Goal: Information Seeking & Learning: Learn about a topic

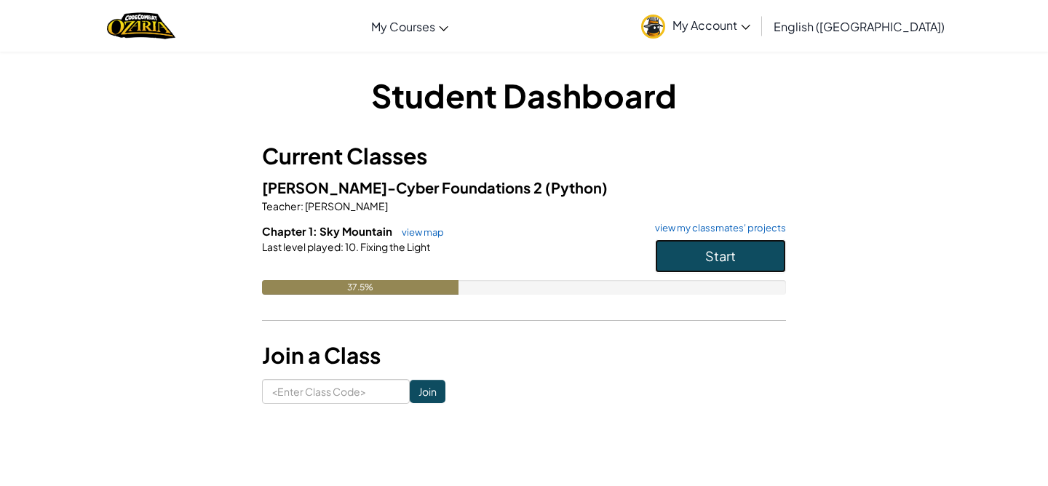
click at [683, 246] on button "Start" at bounding box center [720, 255] width 131 height 33
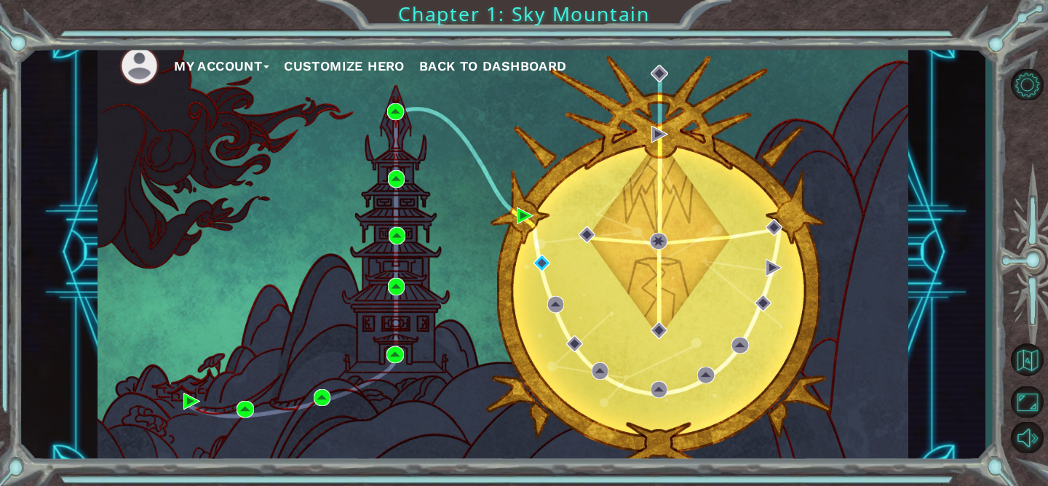
click at [223, 70] on button "My Account" at bounding box center [221, 66] width 95 height 22
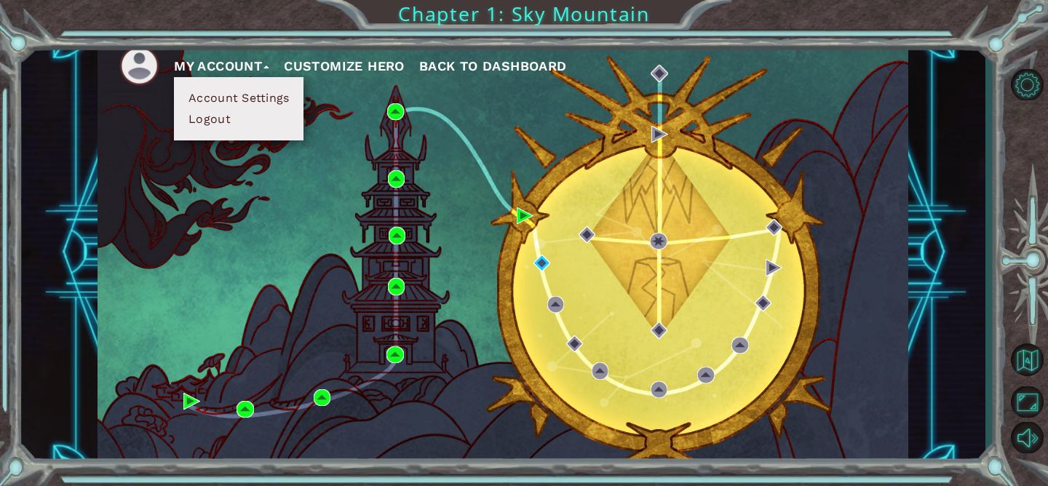
click at [223, 70] on button "My Account" at bounding box center [221, 66] width 95 height 22
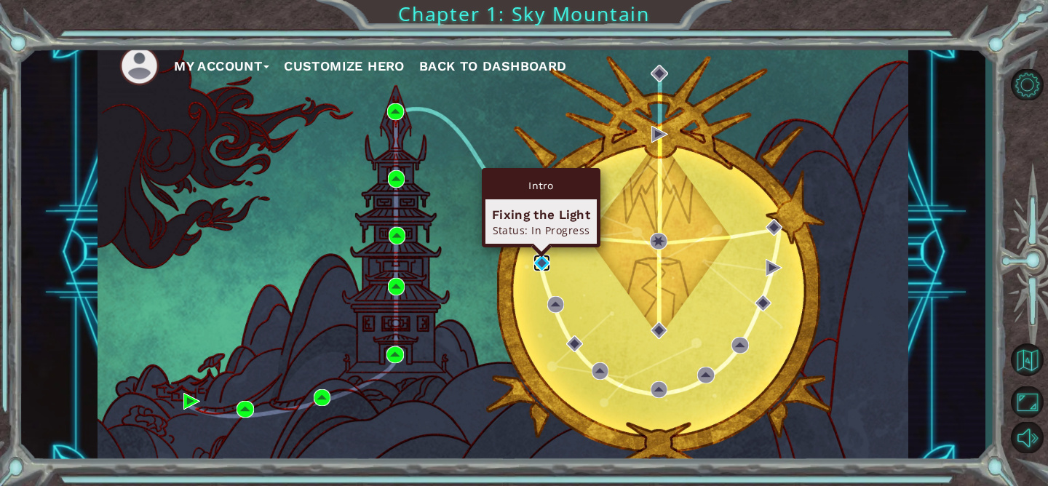
click at [536, 255] on img at bounding box center [541, 263] width 17 height 17
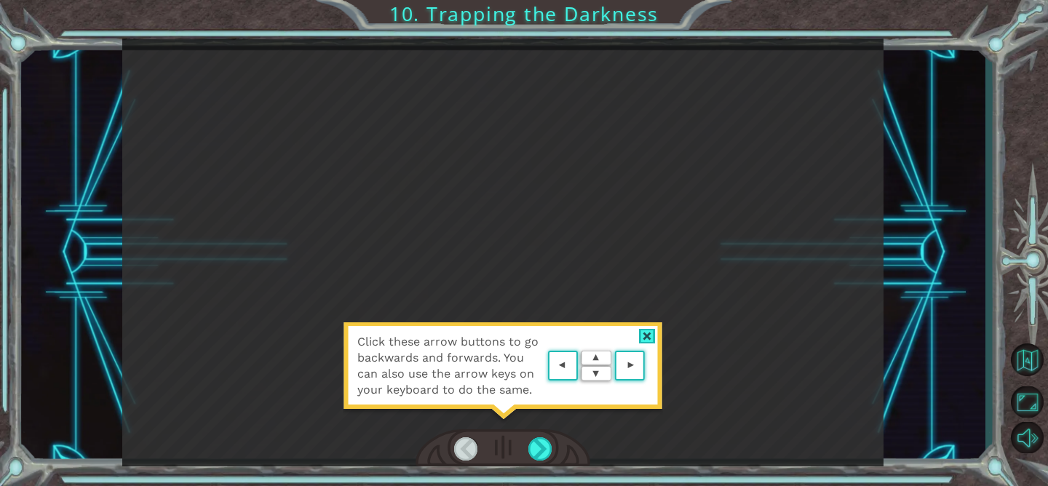
click at [648, 330] on div at bounding box center [647, 336] width 17 height 15
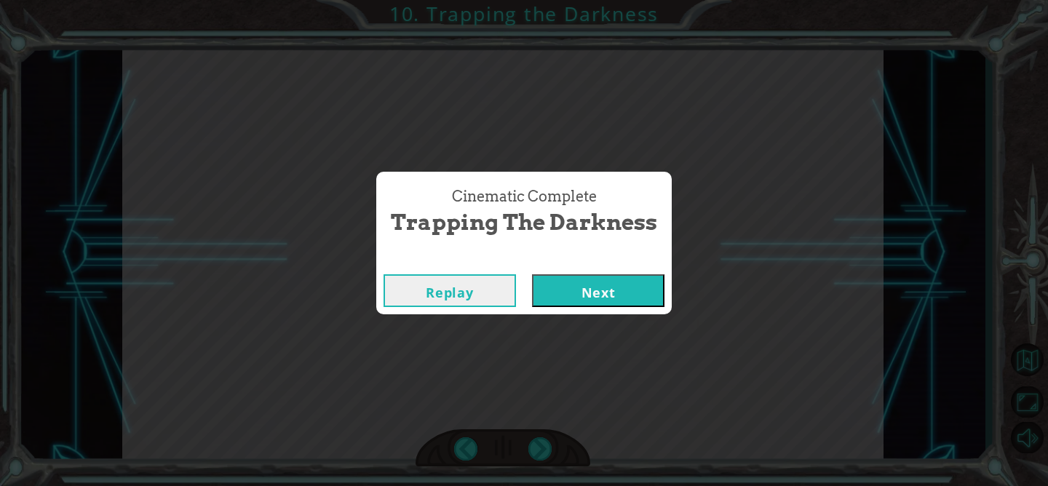
click at [584, 299] on button "Next" at bounding box center [598, 290] width 132 height 33
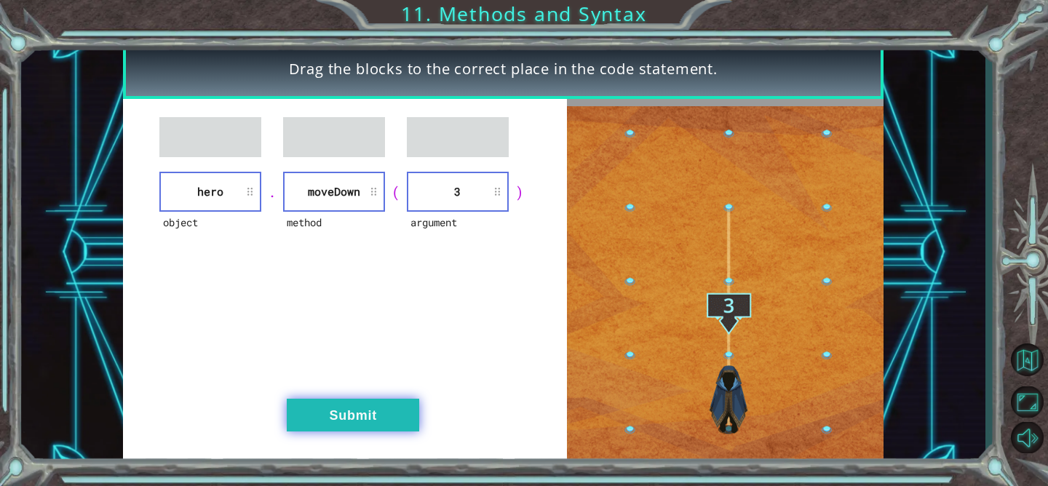
click at [360, 407] on button "Submit" at bounding box center [353, 415] width 132 height 33
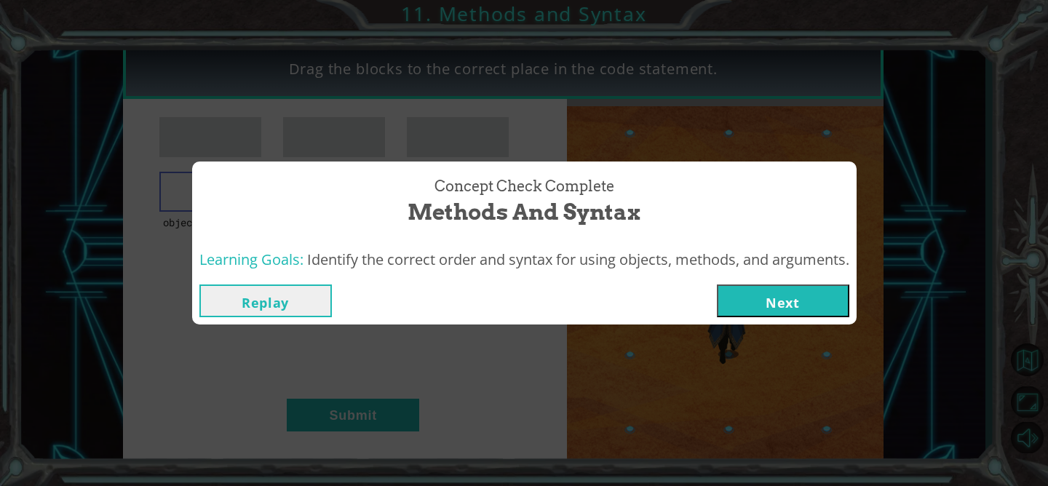
click at [813, 316] on button "Next" at bounding box center [783, 300] width 132 height 33
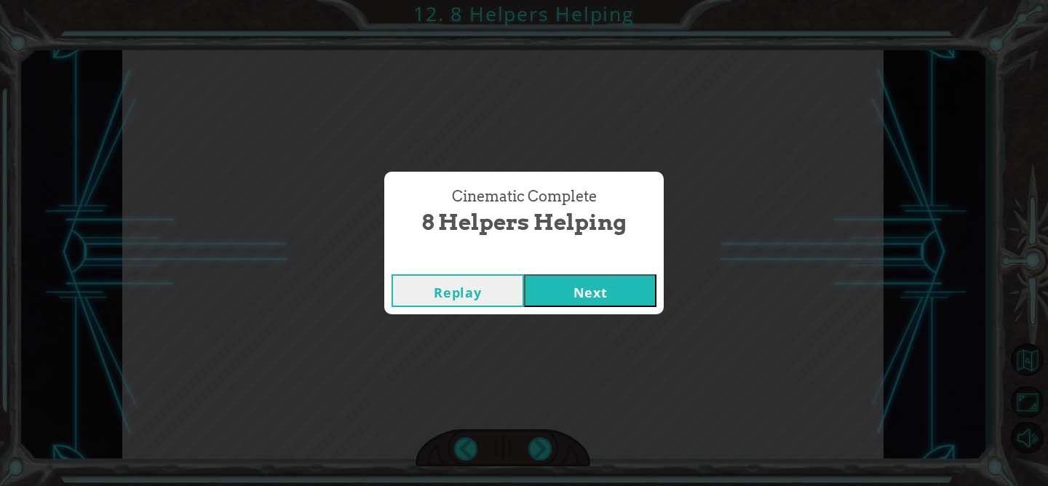
click at [611, 303] on button "Next" at bounding box center [590, 290] width 132 height 33
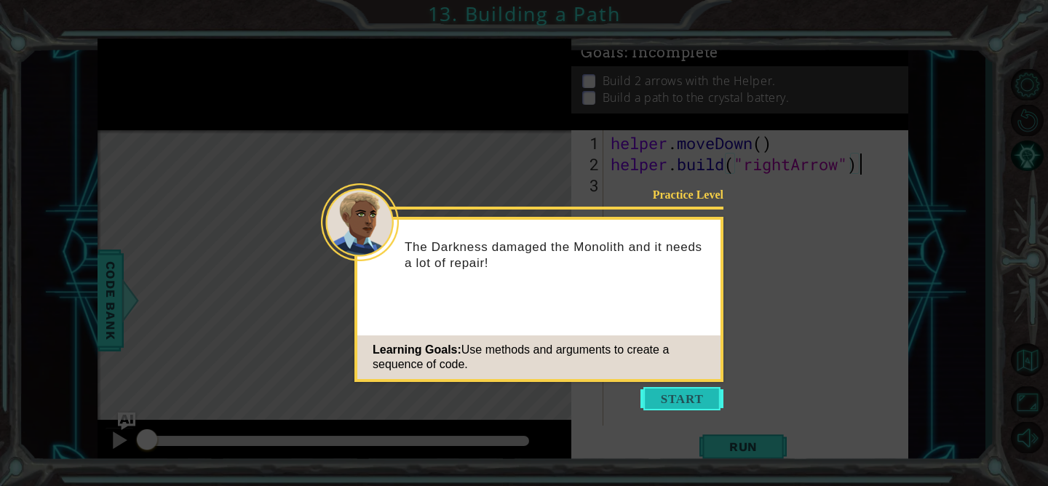
click at [665, 394] on button "Start" at bounding box center [681, 398] width 83 height 23
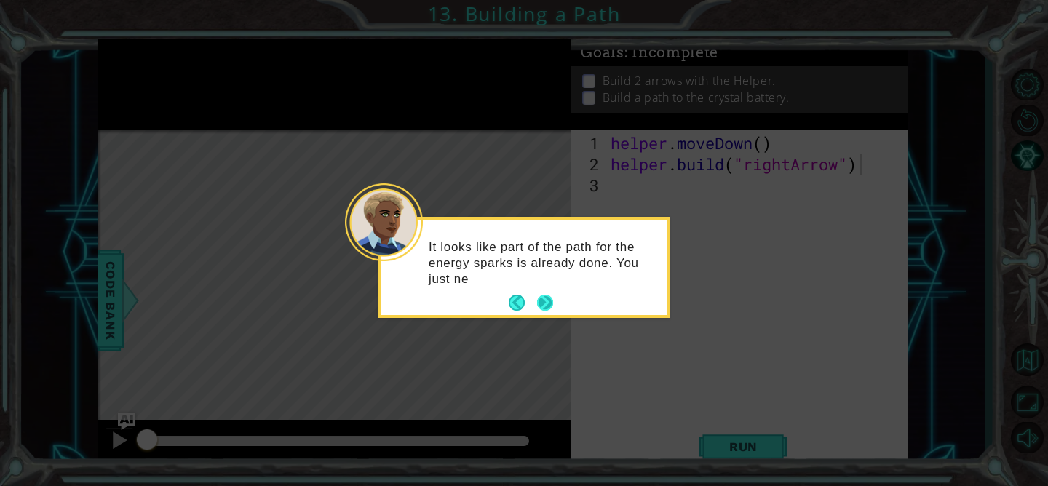
click at [547, 295] on button "Next" at bounding box center [545, 303] width 16 height 16
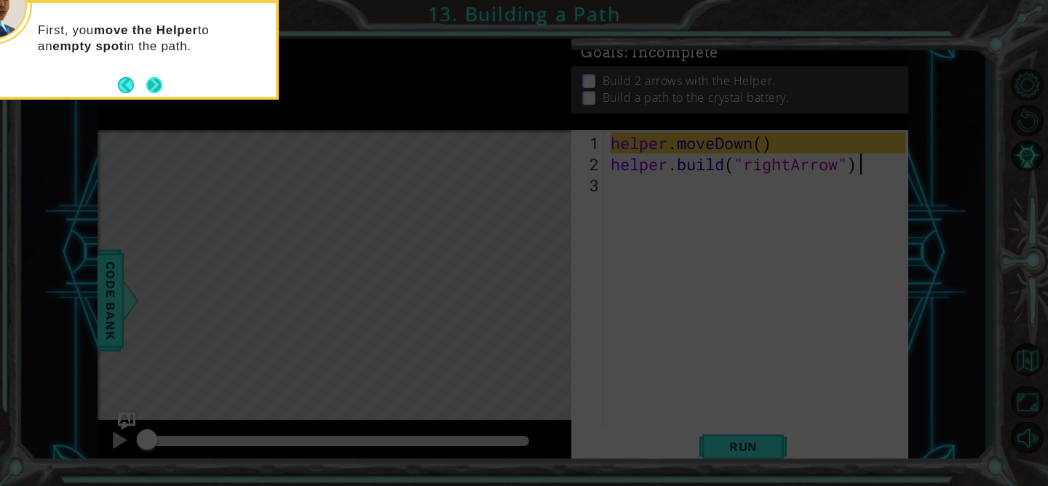
click at [152, 80] on button "Next" at bounding box center [154, 85] width 26 height 26
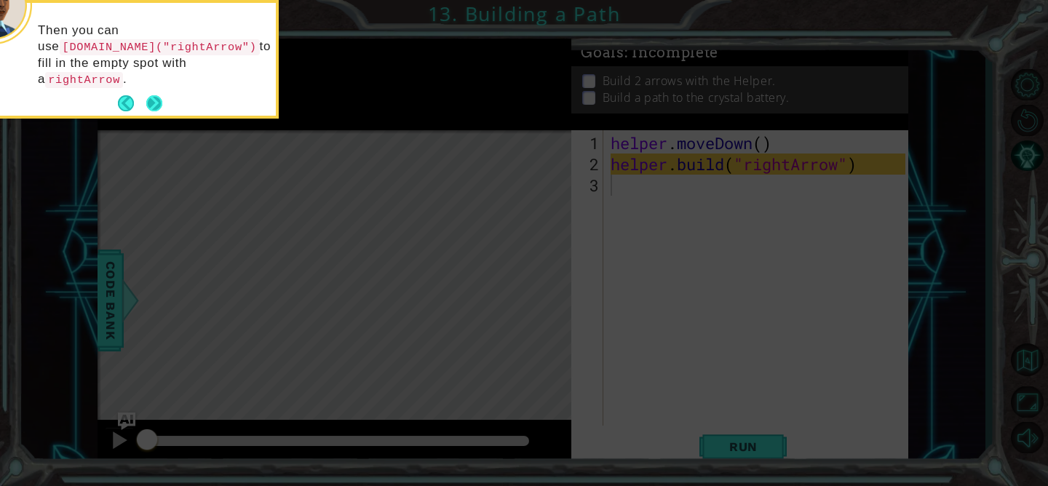
click at [154, 101] on button "Next" at bounding box center [154, 103] width 16 height 16
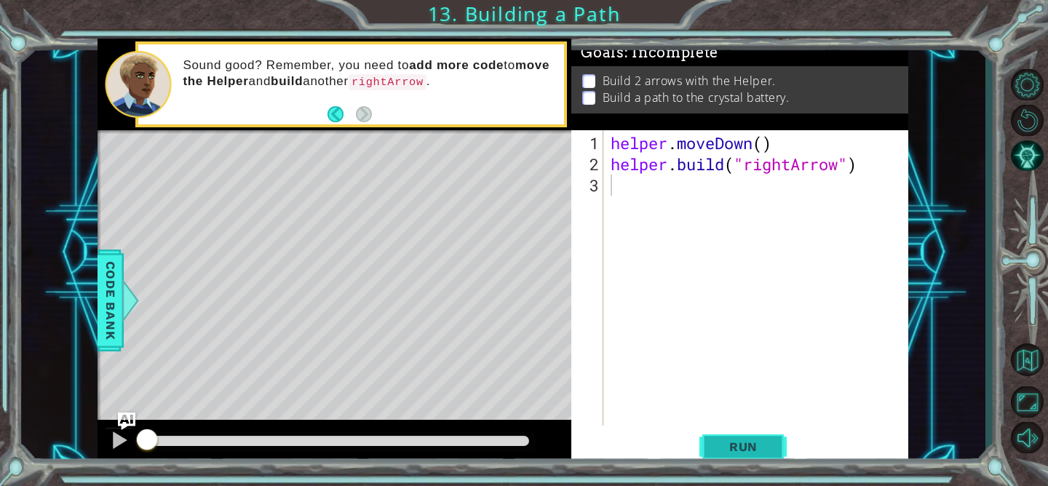
click at [738, 442] on span "Run" at bounding box center [742, 446] width 57 height 15
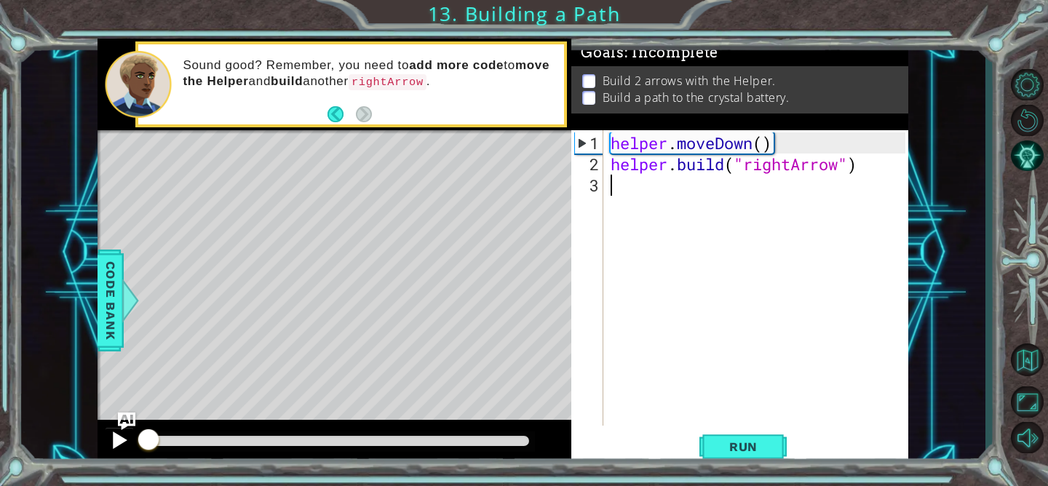
drag, startPoint x: 321, startPoint y: 436, endPoint x: 116, endPoint y: 431, distance: 205.2
click at [116, 431] on div at bounding box center [334, 443] width 474 height 47
click at [115, 435] on div at bounding box center [119, 440] width 19 height 19
drag, startPoint x: 159, startPoint y: 439, endPoint x: 107, endPoint y: 439, distance: 52.4
click at [107, 439] on div at bounding box center [334, 443] width 474 height 47
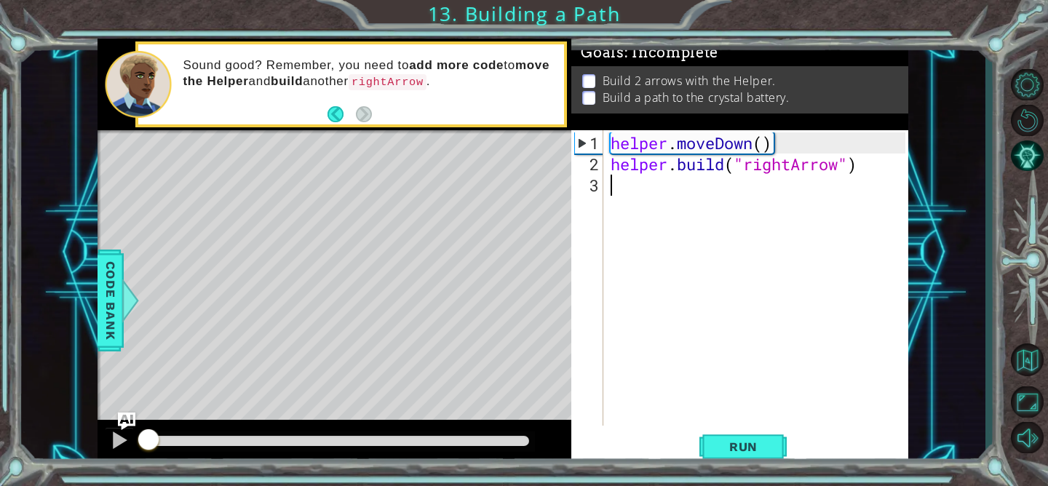
click at [632, 186] on div "helper . moveDown ( ) helper . build ( "rightArrow" )" at bounding box center [760, 301] width 304 height 338
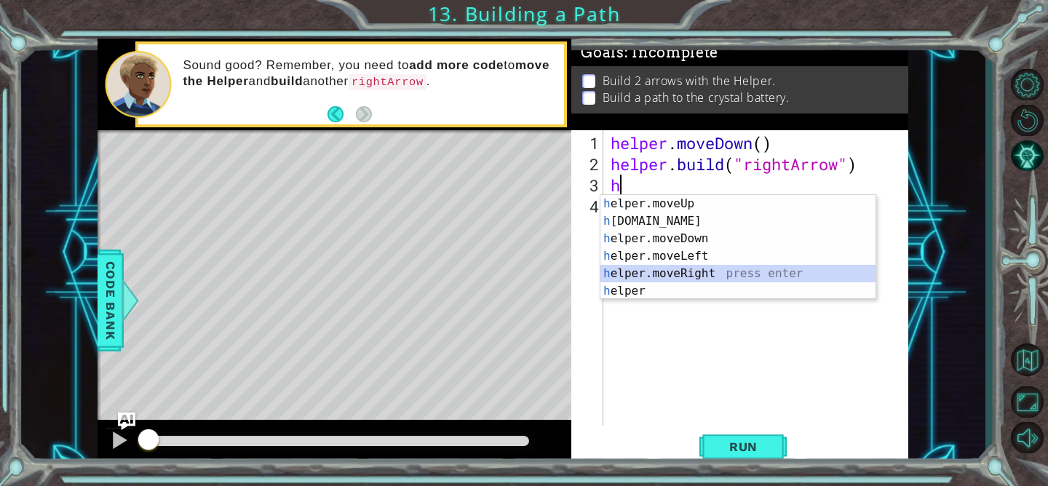
click at [716, 274] on div "h elper.moveUp press enter h [DOMAIN_NAME] press enter h elper.moveDown press e…" at bounding box center [737, 265] width 275 height 140
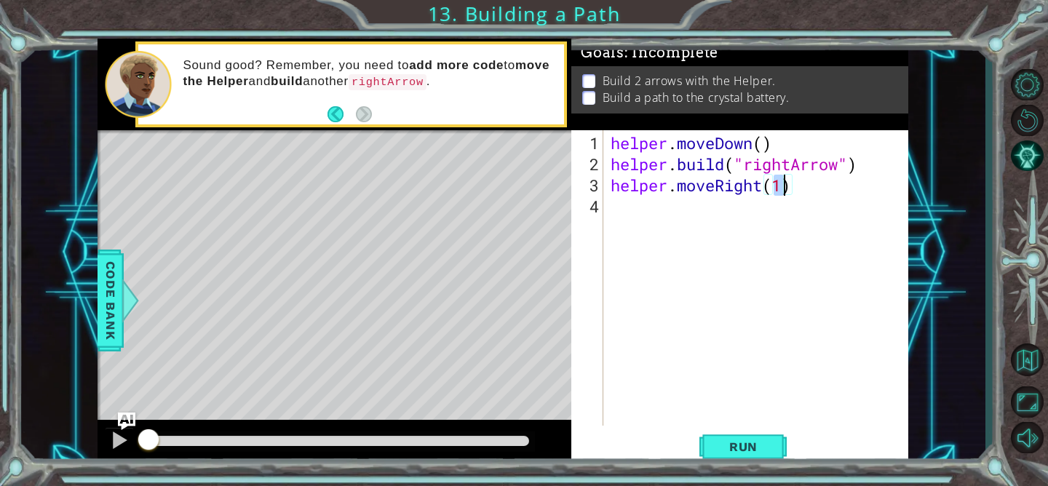
type textarea "helper.moveRight(3)"
click at [616, 206] on div "helper . moveDown ( ) helper . build ( "rightArrow" ) helper . moveRight ( 3 )" at bounding box center [760, 301] width 304 height 338
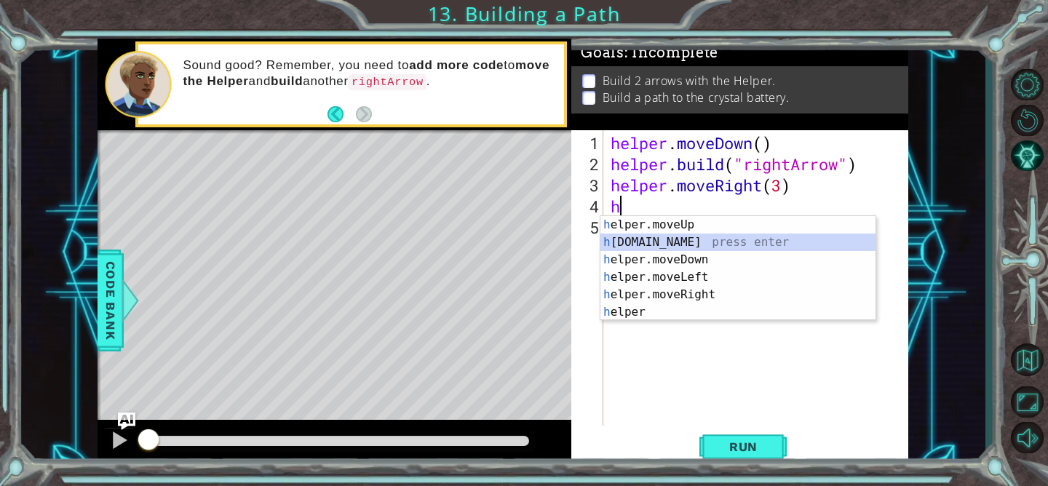
click at [641, 247] on div "h elper.moveUp press enter h [DOMAIN_NAME] press enter h elper.moveDown press e…" at bounding box center [737, 286] width 275 height 140
type textarea "[DOMAIN_NAME]("rightArrow")"
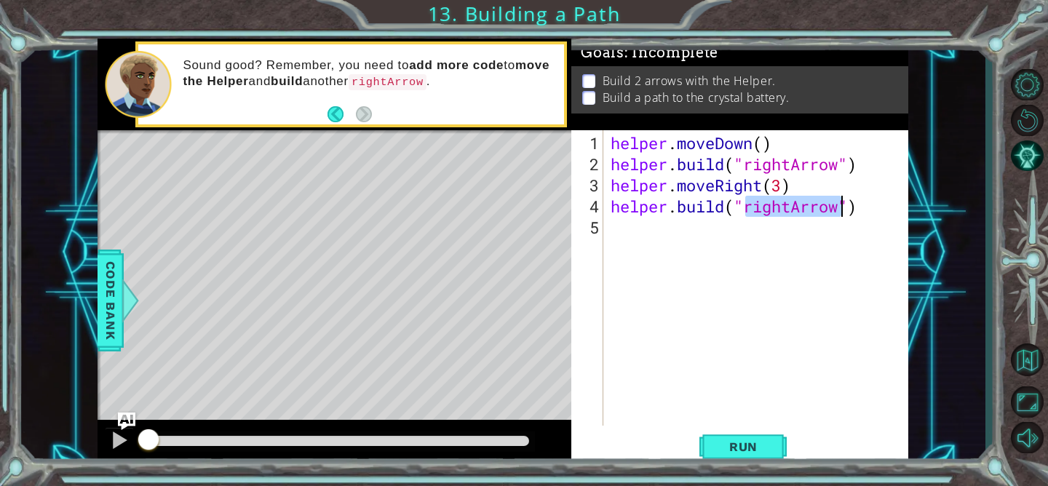
click at [750, 287] on div "helper . moveDown ( ) helper . build ( "rightArrow" ) helper . moveRight ( 3 ) …" at bounding box center [760, 301] width 304 height 338
click at [740, 434] on button "Run" at bounding box center [742, 446] width 87 height 33
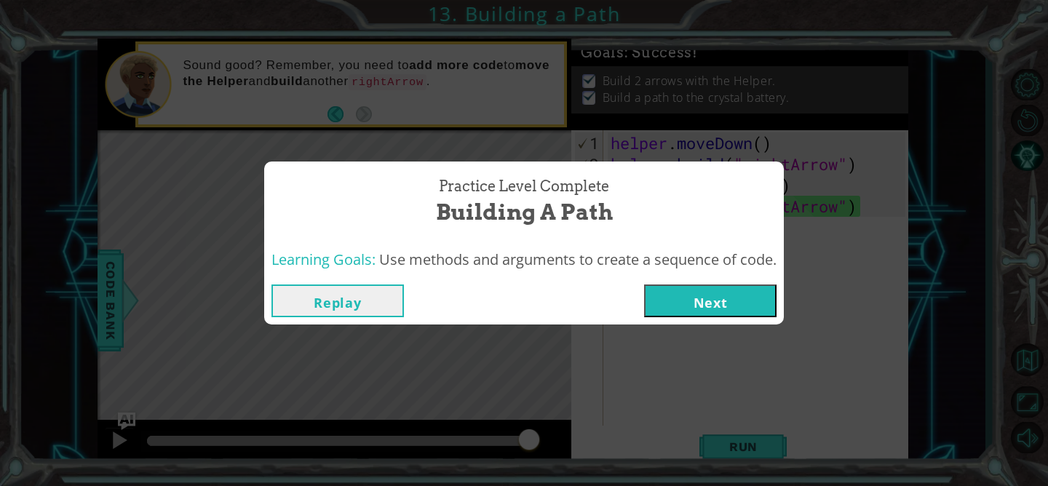
click at [695, 296] on button "Next" at bounding box center [710, 300] width 132 height 33
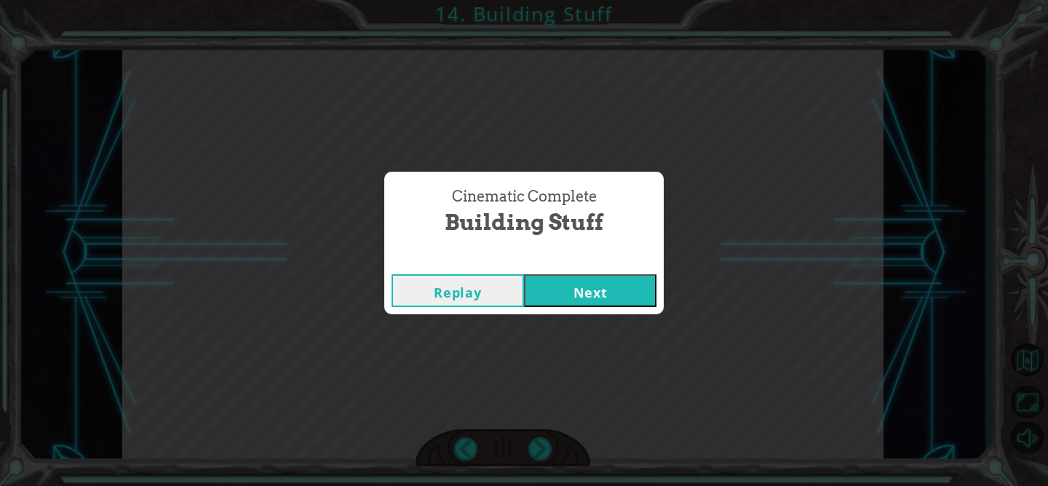
click at [597, 291] on button "Next" at bounding box center [590, 290] width 132 height 33
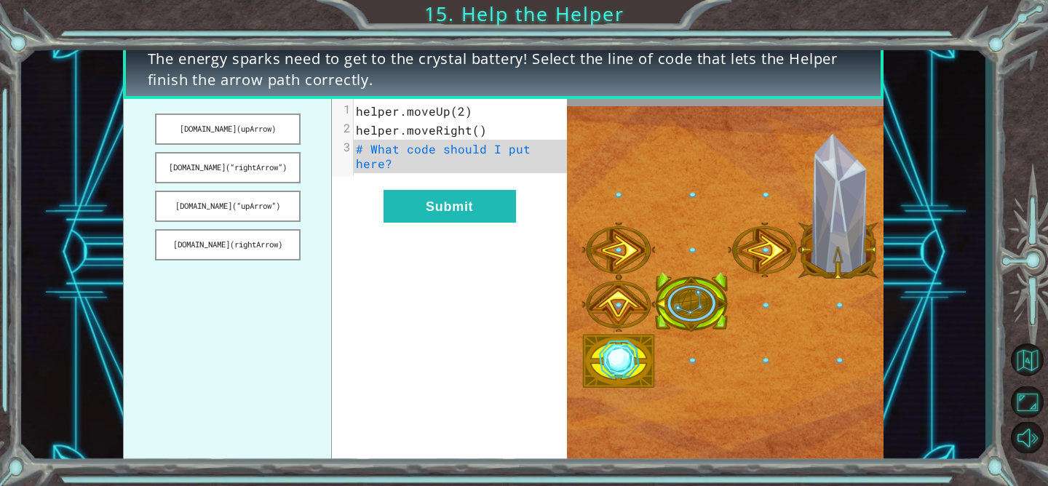
drag, startPoint x: 199, startPoint y: 166, endPoint x: 424, endPoint y: 124, distance: 228.7
click at [424, 124] on div "[DOMAIN_NAME](upArrow) [DOMAIN_NAME](“rightArrow”) [DOMAIN_NAME](“upArrow”) [DO…" at bounding box center [345, 282] width 444 height 367
click at [222, 166] on button "[DOMAIN_NAME](“rightArrow”)" at bounding box center [228, 167] width 146 height 31
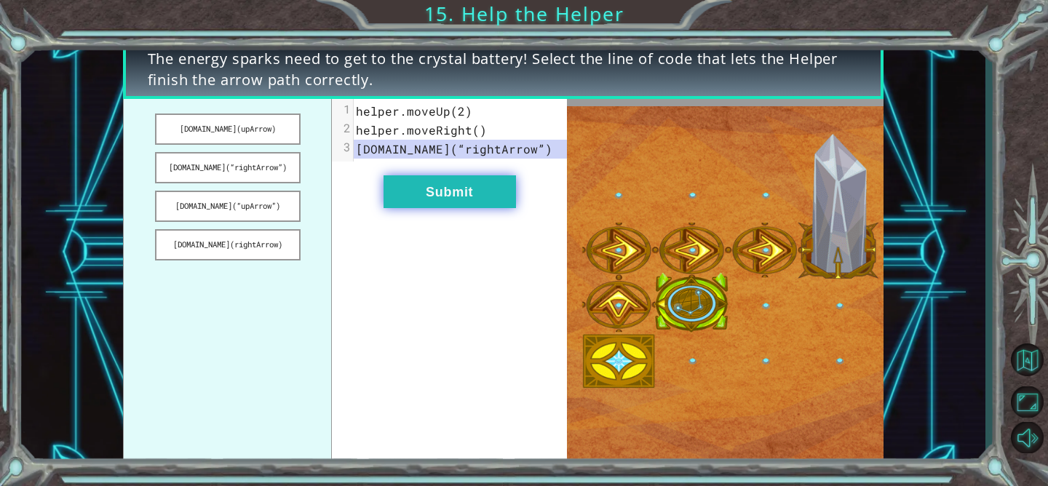
click at [446, 191] on button "Submit" at bounding box center [449, 191] width 132 height 33
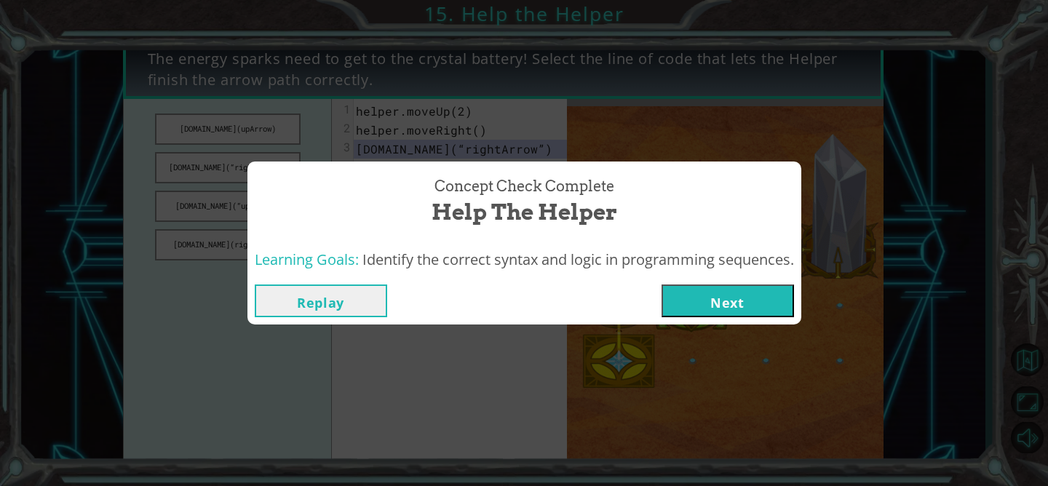
click at [674, 305] on button "Next" at bounding box center [727, 300] width 132 height 33
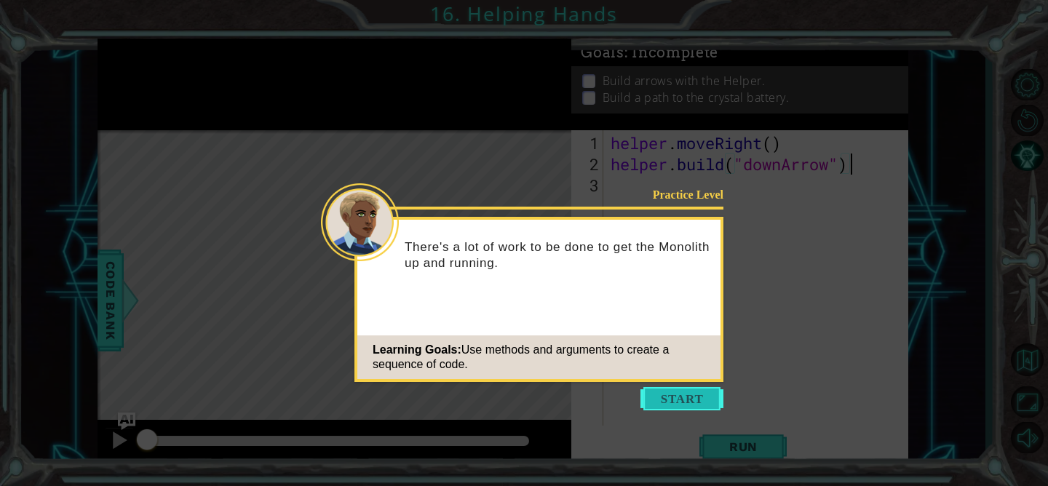
click at [674, 394] on button "Start" at bounding box center [681, 398] width 83 height 23
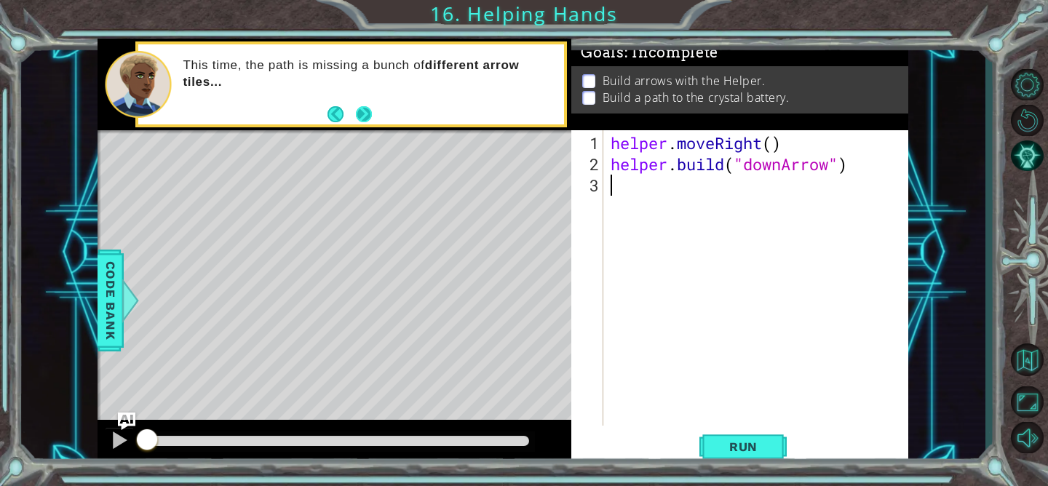
click at [365, 111] on button "Next" at bounding box center [363, 114] width 27 height 27
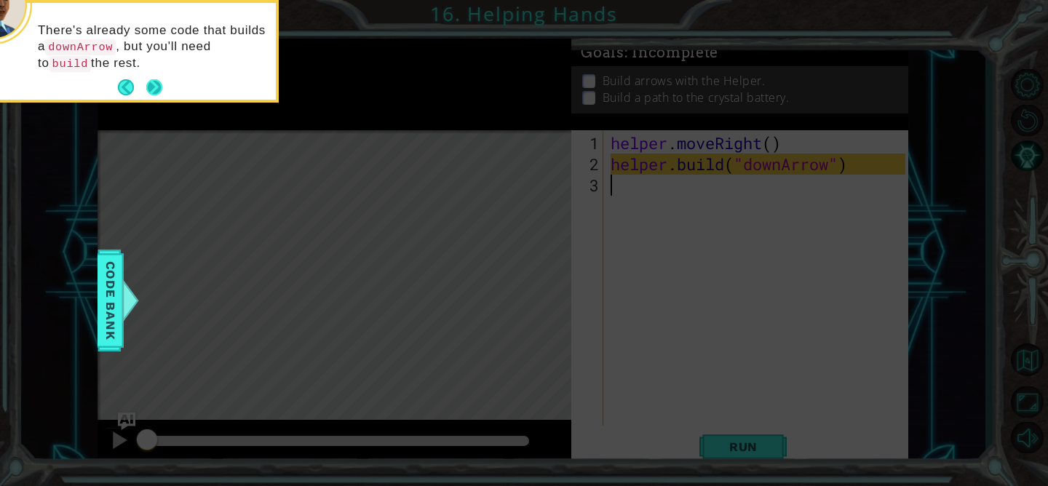
click at [146, 83] on button "Next" at bounding box center [154, 87] width 17 height 17
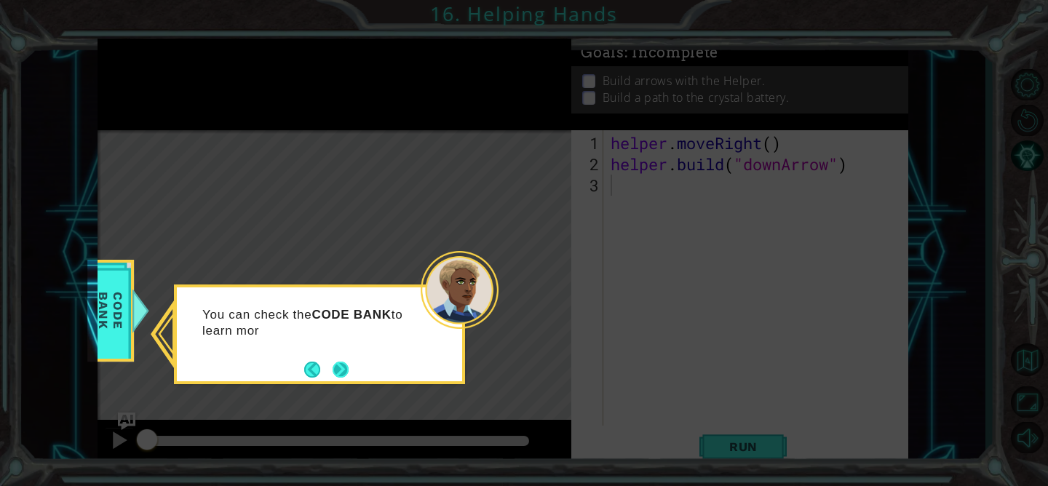
click at [337, 362] on button "Next" at bounding box center [340, 369] width 17 height 17
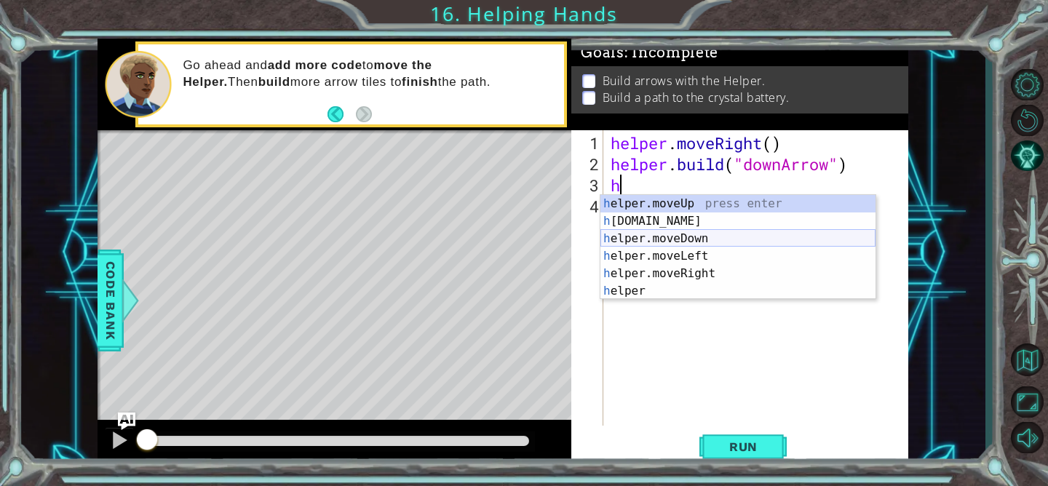
click at [709, 239] on div "h elper.moveUp press enter h [DOMAIN_NAME] press enter h elper.moveDown press e…" at bounding box center [737, 265] width 275 height 140
type textarea "helper.moveDown(1)"
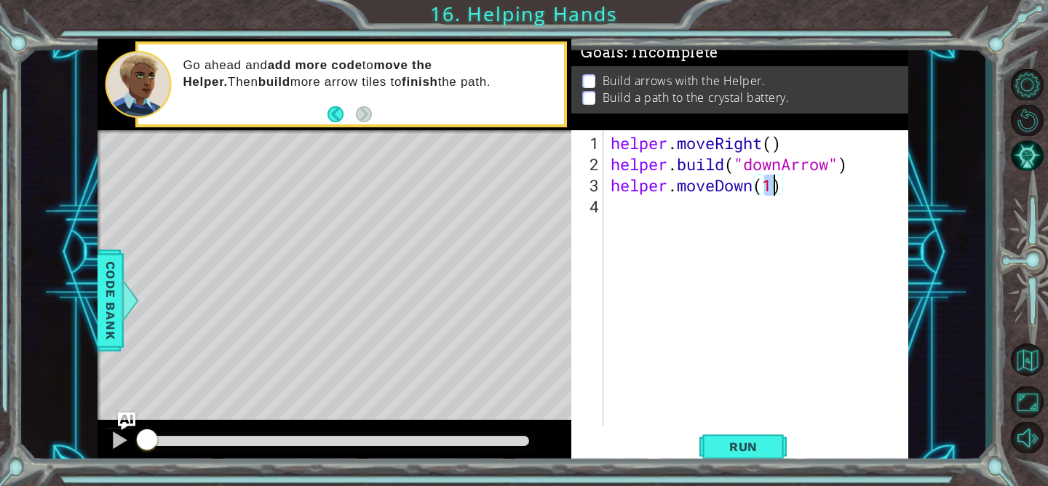
click at [727, 220] on div "helper . moveRight ( ) helper . build ( "downArrow" ) helper . moveDown ( 1 )" at bounding box center [760, 301] width 304 height 338
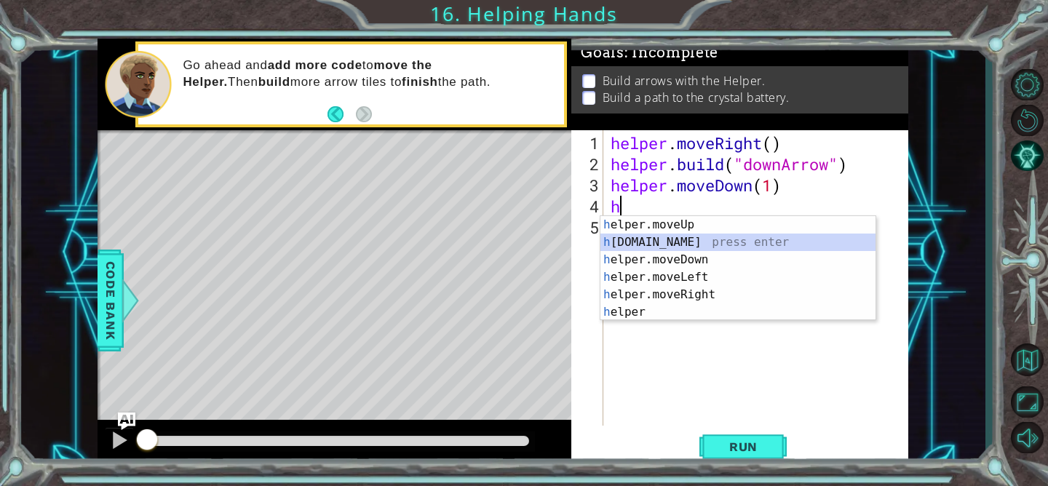
click at [727, 243] on div "h elper.moveUp press enter h [DOMAIN_NAME] press enter h elper.moveDown press e…" at bounding box center [737, 286] width 275 height 140
type textarea "[DOMAIN_NAME]("rightArrow")"
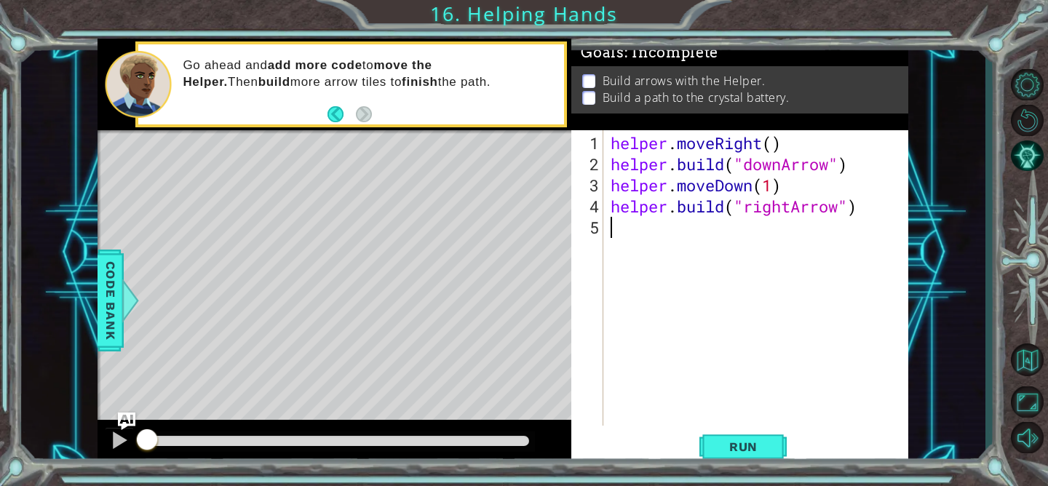
click at [677, 230] on div "helper . moveRight ( ) helper . build ( "downArrow" ) helper . moveDown ( 1 ) h…" at bounding box center [760, 301] width 304 height 338
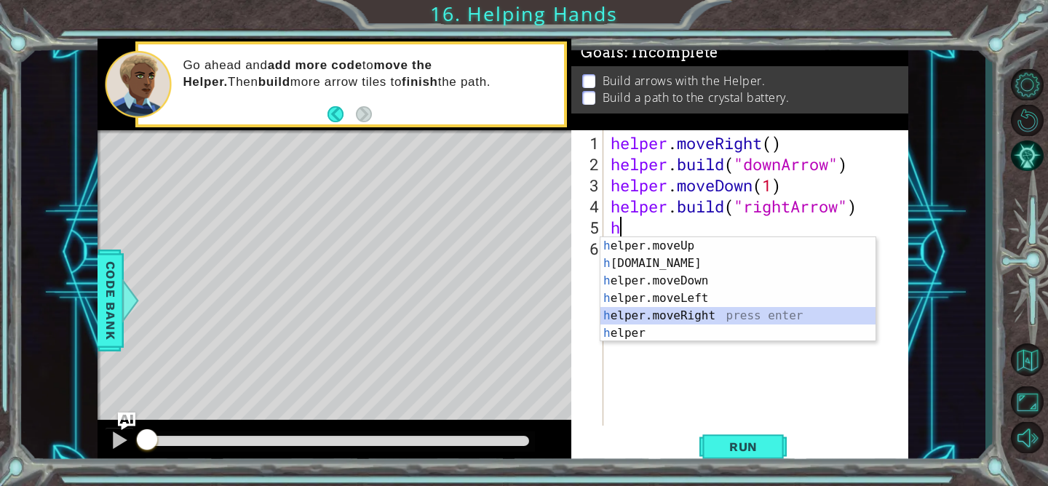
click at [714, 316] on div "h elper.moveUp press enter h [DOMAIN_NAME] press enter h elper.moveDown press e…" at bounding box center [737, 307] width 275 height 140
type textarea "helper.moveRight(1)"
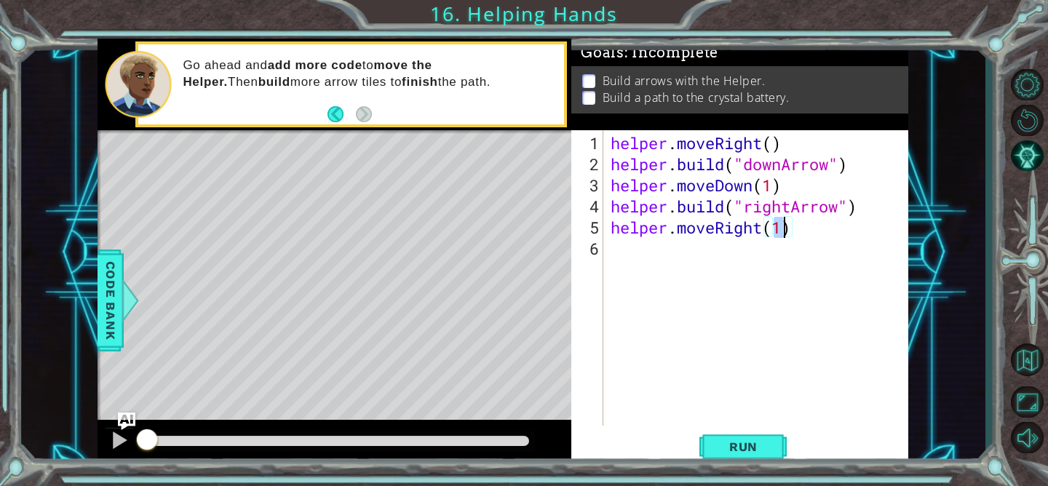
click at [622, 266] on div "helper . moveRight ( ) helper . build ( "downArrow" ) helper . moveDown ( 1 ) h…" at bounding box center [760, 301] width 304 height 338
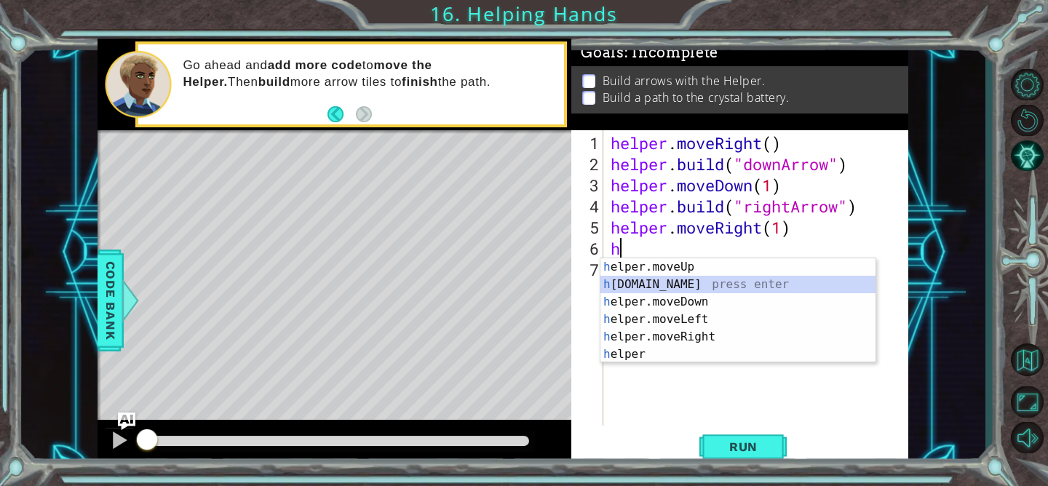
click at [656, 280] on div "h elper.moveUp press enter h [DOMAIN_NAME] press enter h elper.moveDown press e…" at bounding box center [737, 328] width 275 height 140
type textarea "[DOMAIN_NAME]("rightArrow")"
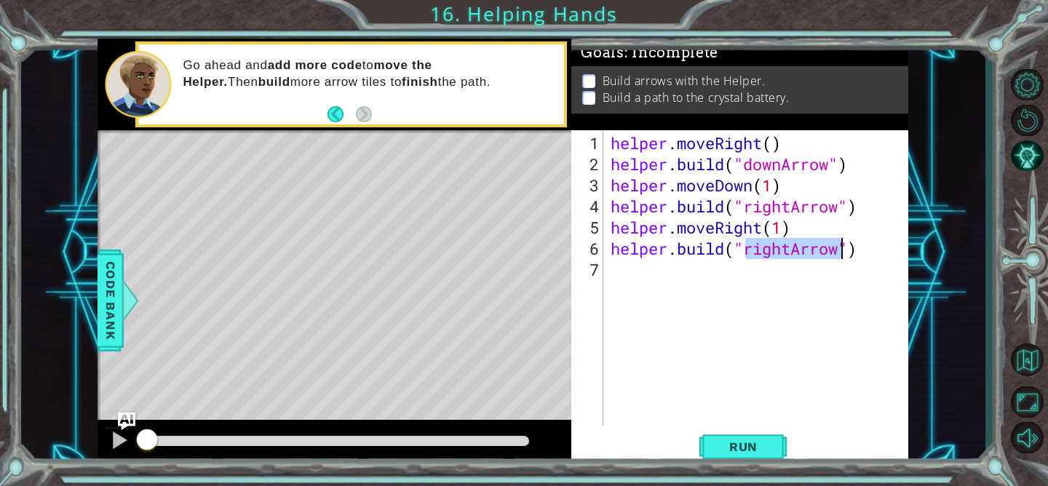
click at [628, 279] on div "helper . moveRight ( ) helper . build ( "downArrow" ) helper . moveDown ( 1 ) h…" at bounding box center [760, 301] width 304 height 338
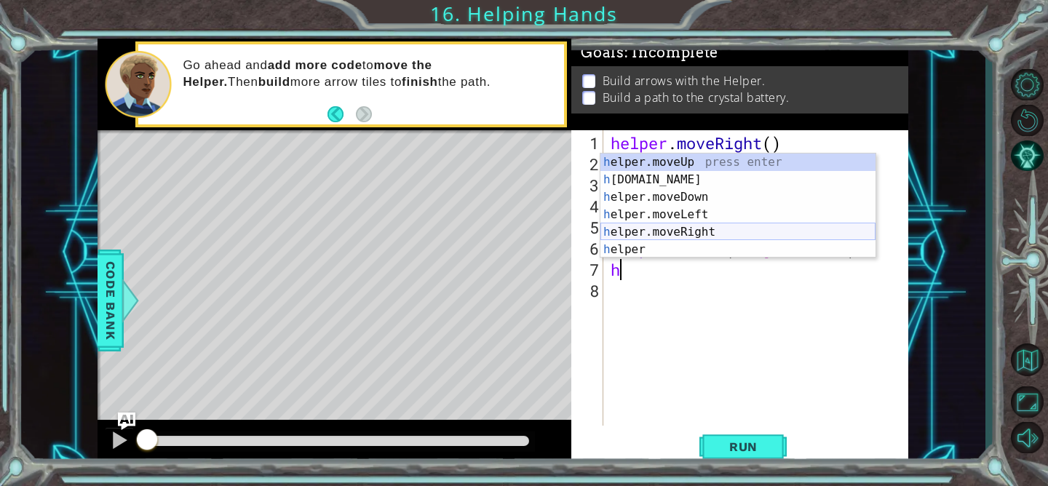
click at [648, 232] on div "h elper.moveUp press enter h [DOMAIN_NAME] press enter h elper.moveDown press e…" at bounding box center [737, 224] width 275 height 140
type textarea "helper.moveRight(1)"
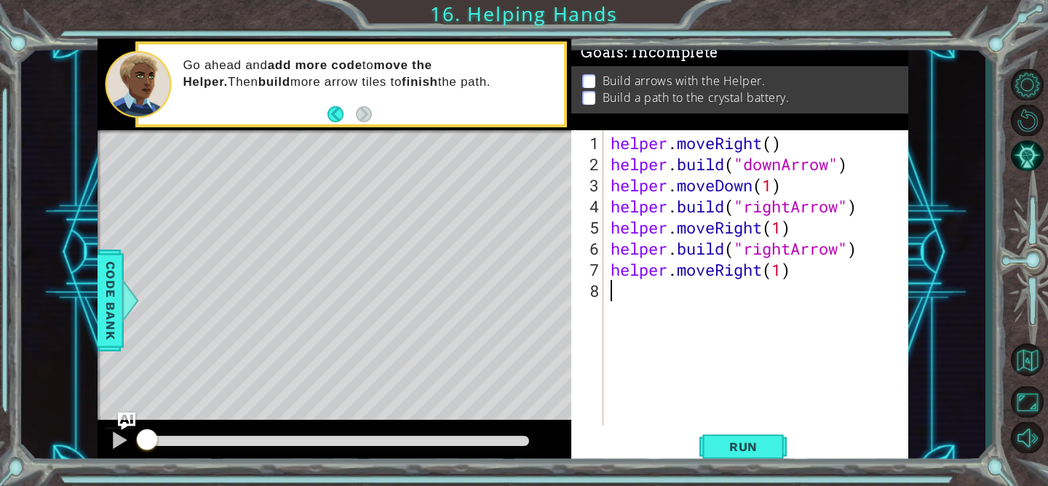
click at [644, 295] on div "helper . moveRight ( ) helper . build ( "downArrow" ) helper . moveDown ( 1 ) h…" at bounding box center [760, 301] width 304 height 338
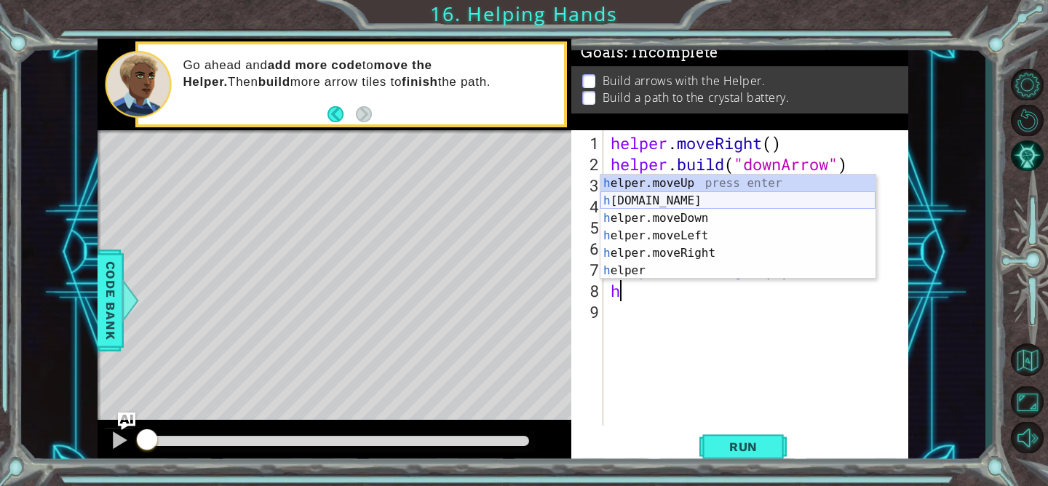
click at [642, 204] on div "h elper.moveUp press enter h [DOMAIN_NAME] press enter h elper.moveDown press e…" at bounding box center [737, 245] width 275 height 140
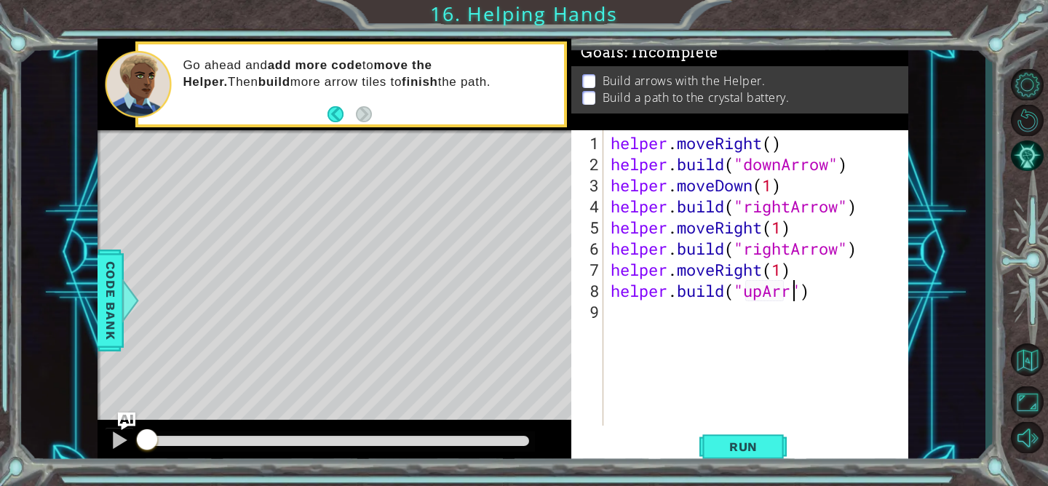
scroll to position [0, 8]
click at [102, 301] on span "Code Bank" at bounding box center [110, 300] width 23 height 89
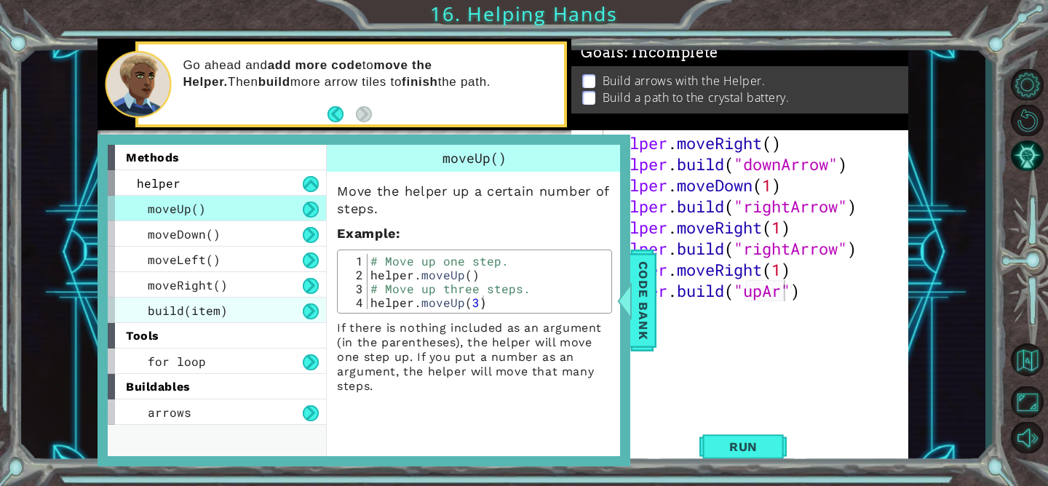
click at [200, 311] on span "build(item)" at bounding box center [188, 310] width 80 height 15
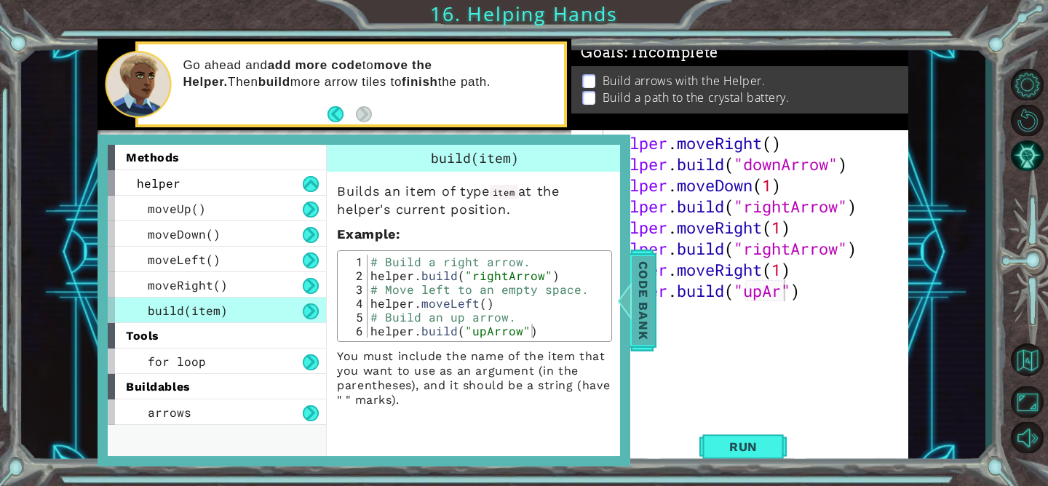
click at [640, 282] on span "Code Bank" at bounding box center [643, 300] width 23 height 89
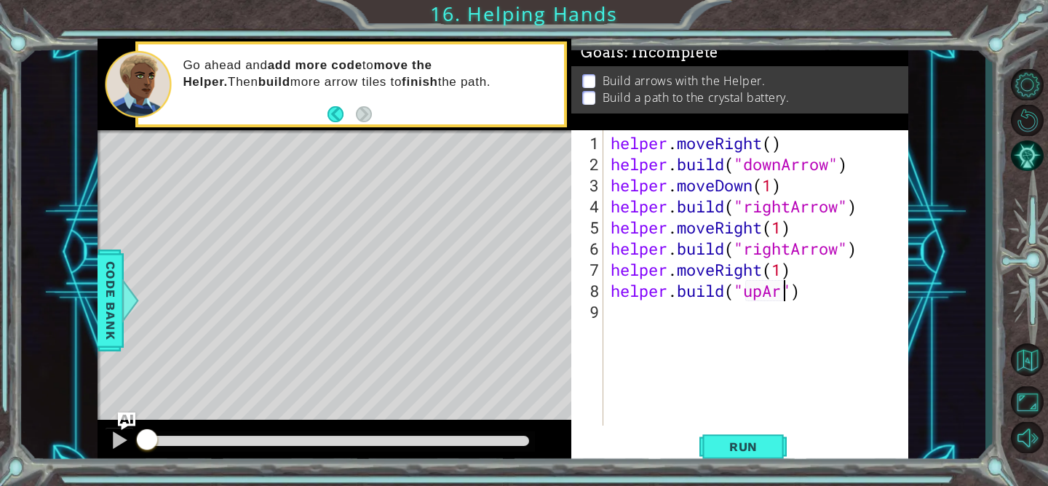
click at [783, 291] on div "helper . moveRight ( ) helper . build ( "downArrow" ) helper . moveDown ( 1 ) h…" at bounding box center [760, 301] width 304 height 338
type textarea "[DOMAIN_NAME]("upArrow")"
click at [769, 445] on span "Run" at bounding box center [742, 446] width 57 height 15
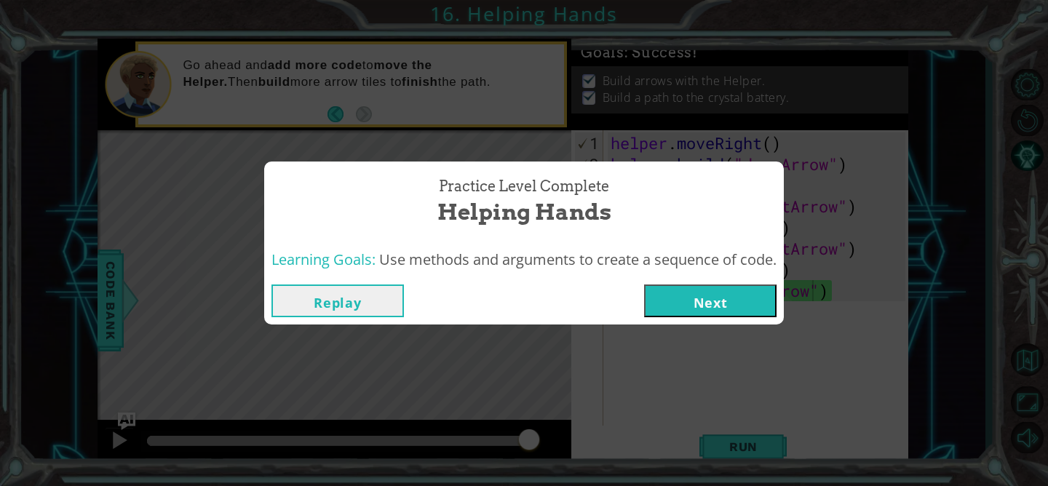
click at [714, 290] on button "Next" at bounding box center [710, 300] width 132 height 33
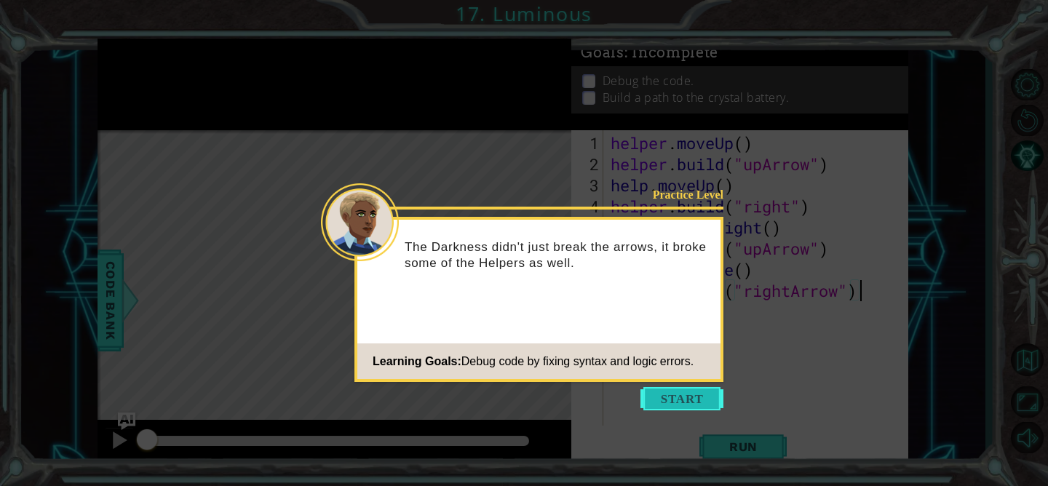
click at [645, 396] on button "Start" at bounding box center [681, 398] width 83 height 23
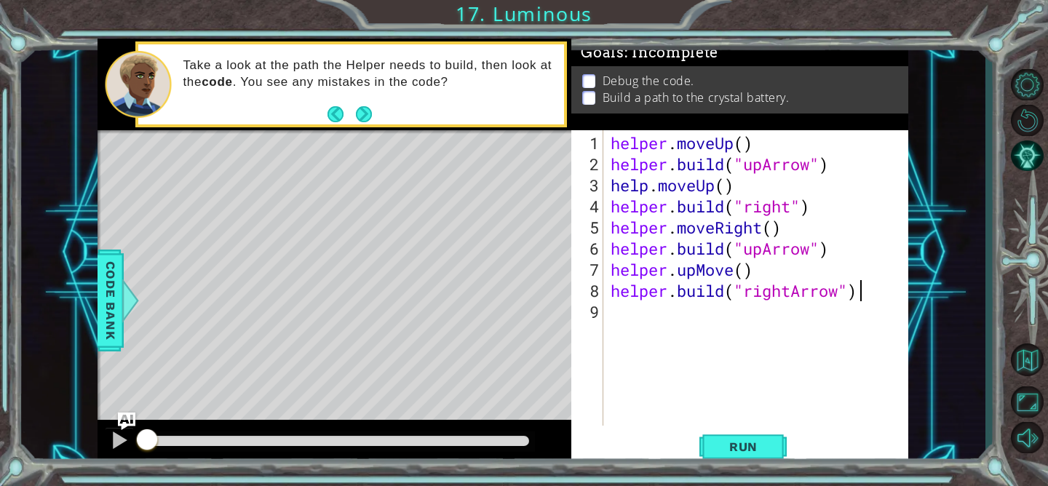
click at [643, 187] on div "helper . moveUp ( ) helper . build ( "upArrow" ) help . moveUp ( ) helper . bui…" at bounding box center [760, 301] width 304 height 338
click at [648, 187] on div "helper . moveUp ( ) helper . build ( "upArrow" ) help . moveUp ( ) helper . bui…" at bounding box center [760, 301] width 304 height 338
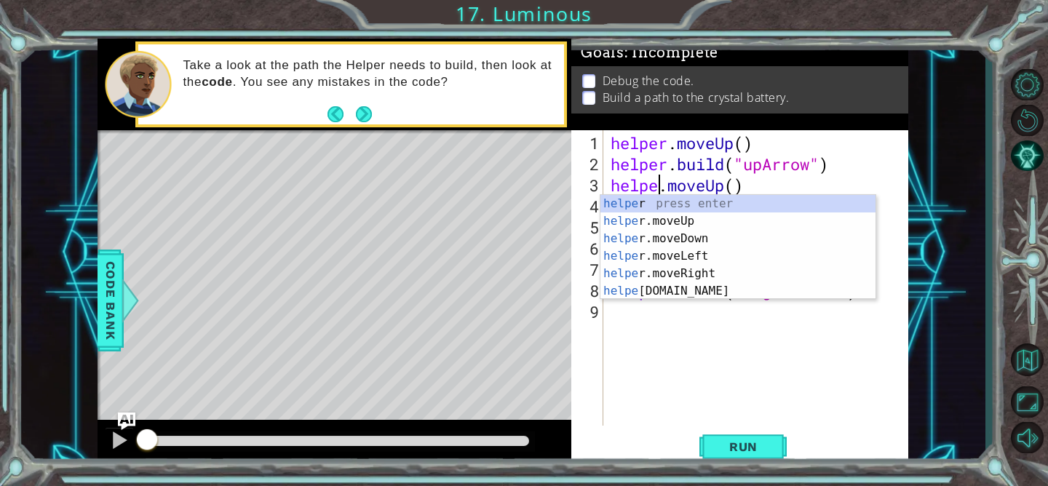
type textarea "helper.moveUp()"
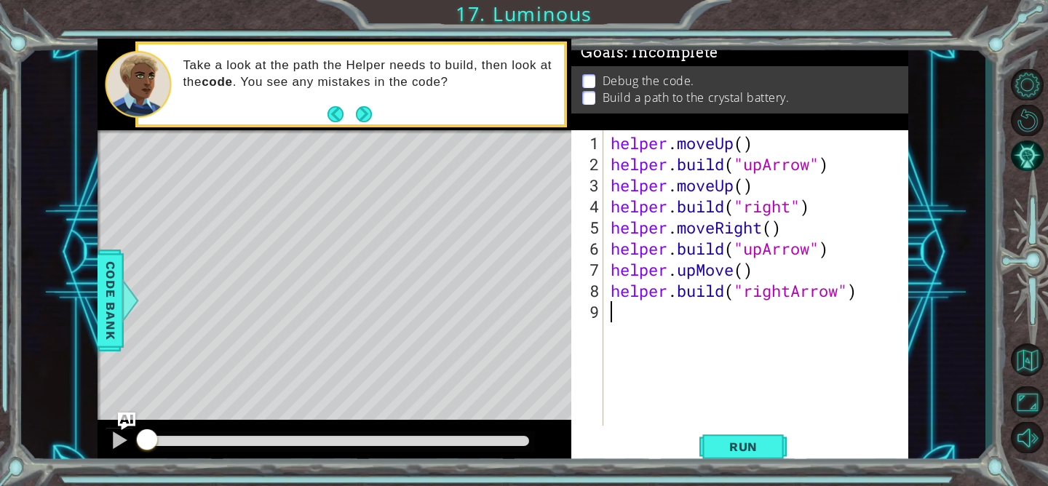
click at [797, 383] on div "helper . moveUp ( ) helper . build ( "upArrow" ) helper . moveUp ( ) helper . b…" at bounding box center [760, 301] width 304 height 338
click at [792, 204] on div "helper . moveUp ( ) helper . build ( "upArrow" ) helper . moveUp ( ) helper . b…" at bounding box center [760, 301] width 304 height 338
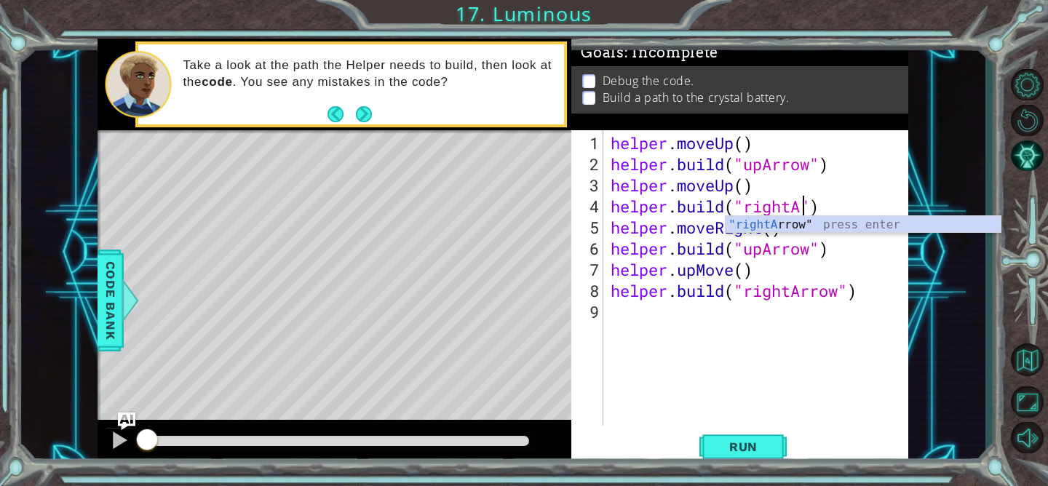
scroll to position [0, 8]
click at [794, 223] on div ""rightA rrow" press enter" at bounding box center [862, 242] width 275 height 52
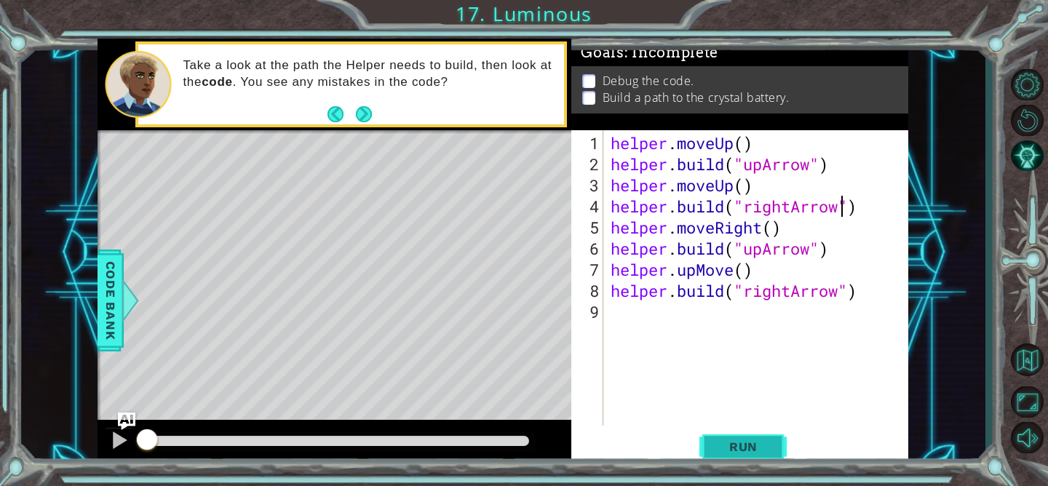
click at [733, 442] on span "Run" at bounding box center [742, 446] width 57 height 15
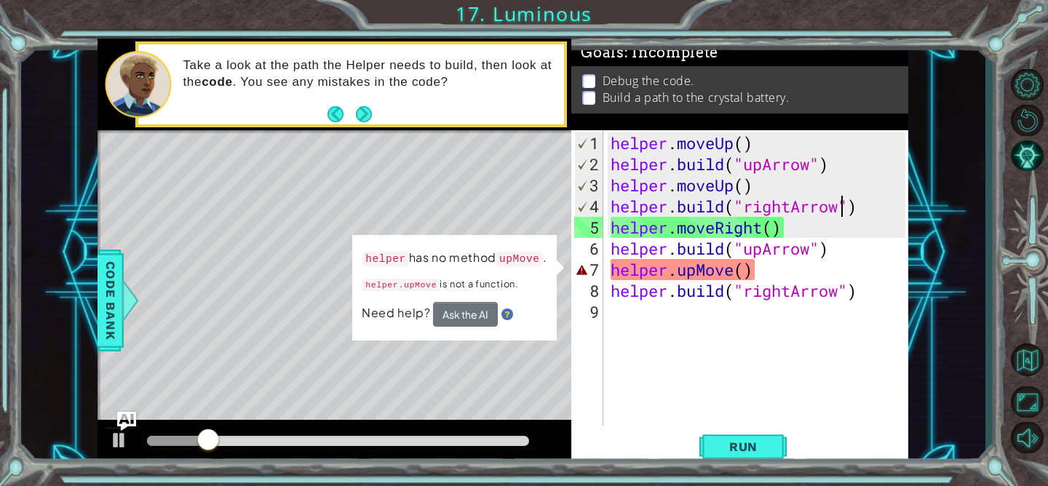
click at [124, 429] on img "Ask AI" at bounding box center [126, 421] width 19 height 19
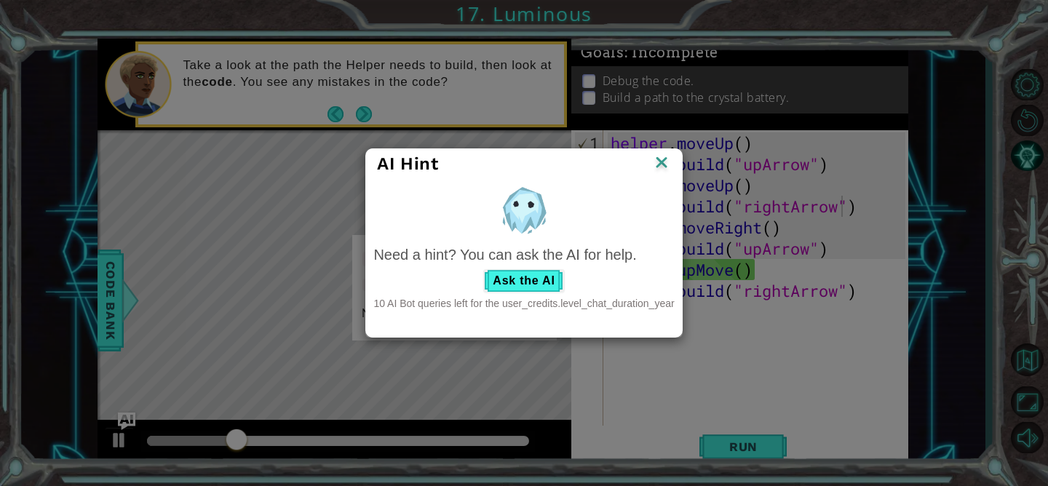
click at [658, 167] on img at bounding box center [661, 164] width 19 height 22
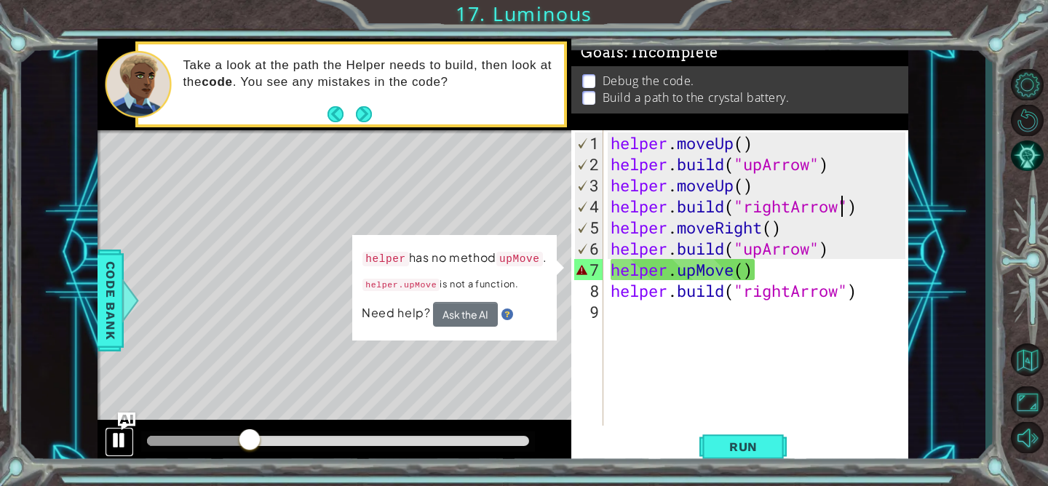
click at [122, 434] on div at bounding box center [119, 440] width 19 height 19
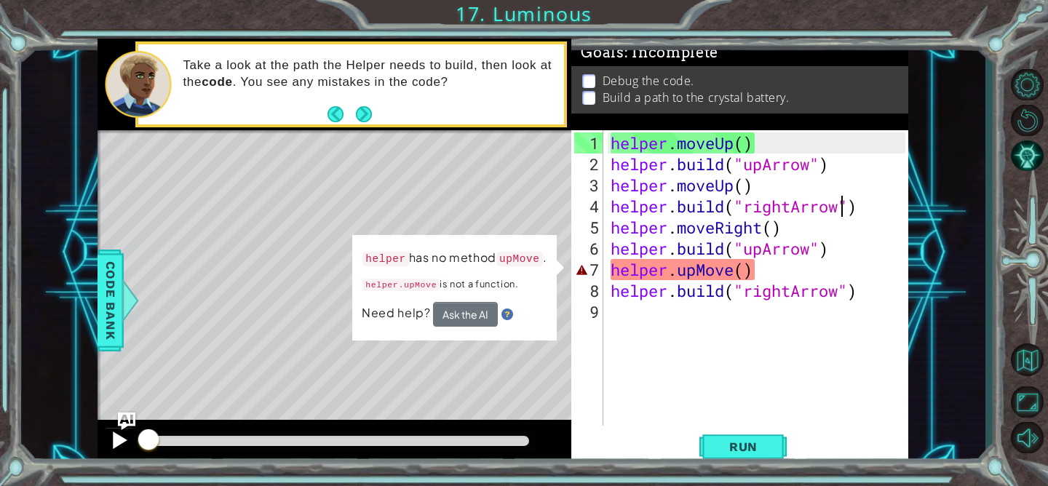
drag, startPoint x: 260, startPoint y: 438, endPoint x: 127, endPoint y: 445, distance: 134.0
click at [127, 445] on div at bounding box center [334, 443] width 474 height 47
drag, startPoint x: 728, startPoint y: 274, endPoint x: 702, endPoint y: 268, distance: 26.3
click at [702, 268] on div "helper . moveUp ( ) helper . build ( "upArrow" ) helper . moveUp ( ) helper . b…" at bounding box center [760, 301] width 304 height 338
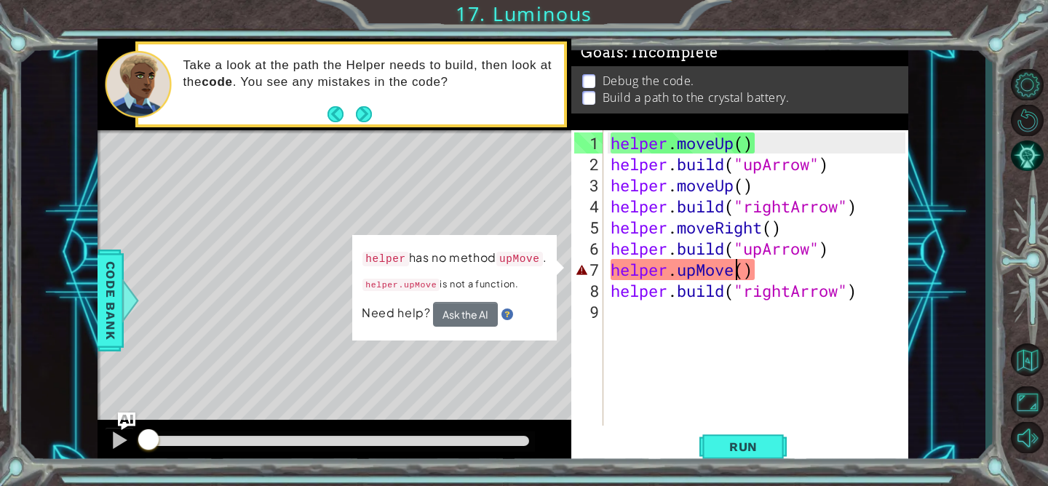
click at [733, 274] on div "helper . moveUp ( ) helper . build ( "upArrow" ) helper . moveUp ( ) helper . b…" at bounding box center [760, 301] width 304 height 338
drag, startPoint x: 733, startPoint y: 274, endPoint x: 677, endPoint y: 274, distance: 55.3
click at [677, 274] on div "helper . moveUp ( ) helper . build ( "upArrow" ) helper . moveUp ( ) helper . b…" at bounding box center [760, 301] width 304 height 338
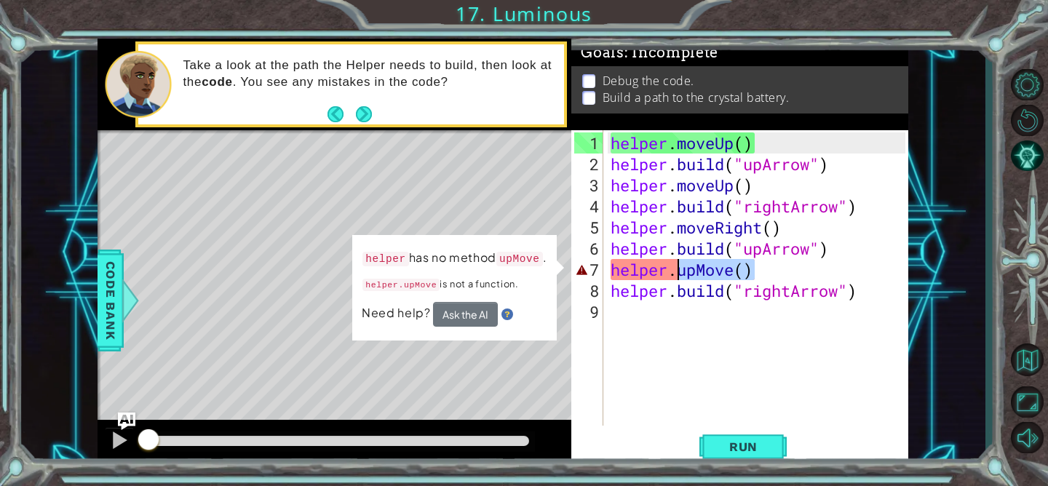
click at [748, 271] on div "helper . moveUp ( ) helper . build ( "upArrow" ) helper . moveUp ( ) helper . b…" at bounding box center [760, 301] width 304 height 338
click at [727, 267] on div "helper . moveUp ( ) helper . build ( "upArrow" ) helper . moveUp ( ) helper . b…" at bounding box center [760, 301] width 304 height 338
drag, startPoint x: 733, startPoint y: 267, endPoint x: 680, endPoint y: 264, distance: 53.9
click at [680, 264] on div "helper . moveUp ( ) helper . build ( "upArrow" ) helper . moveUp ( ) helper . b…" at bounding box center [760, 301] width 304 height 338
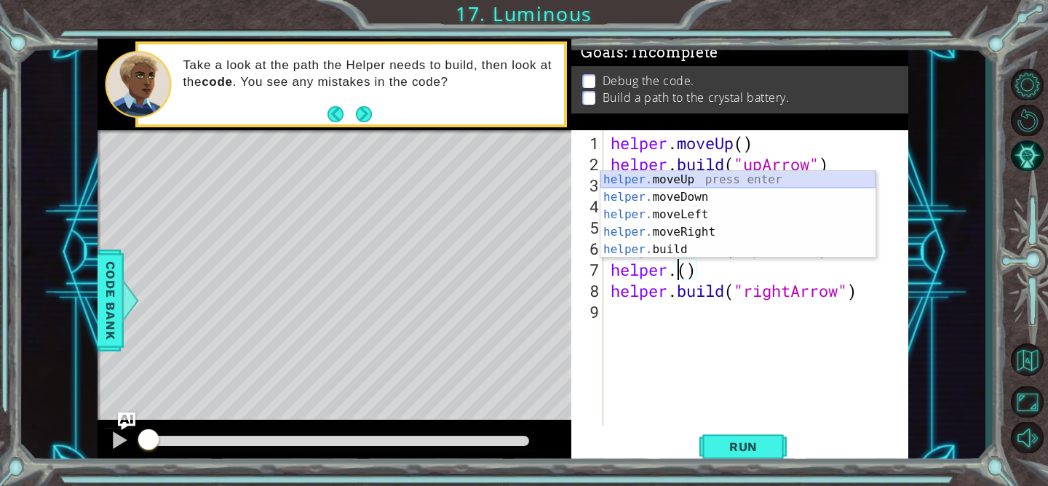
click at [693, 178] on div "helper. moveUp press enter helper. moveDown press enter helper. moveLeft press …" at bounding box center [737, 232] width 275 height 122
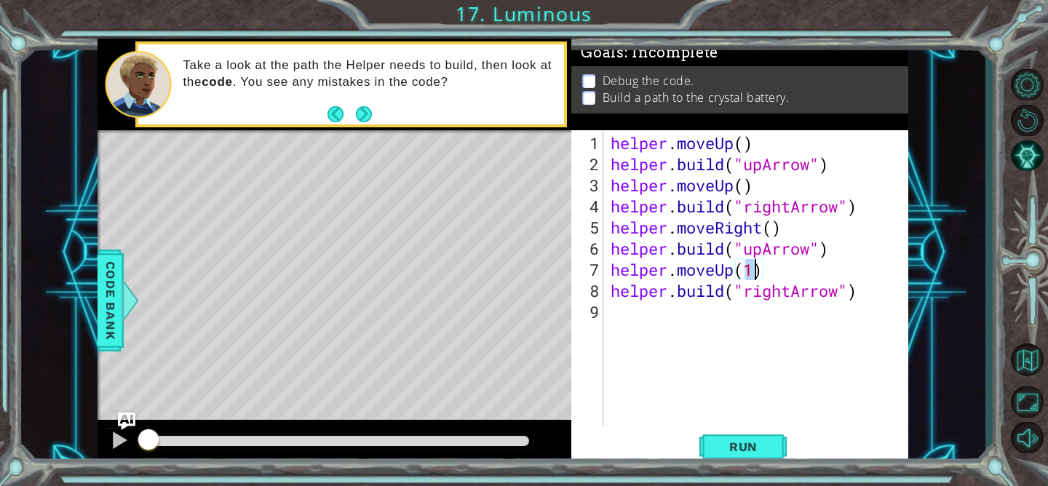
type textarea "helper.moveUp()"
click at [801, 269] on div "helper . moveUp ( ) helper . build ( "upArrow" ) helper . moveUp ( ) helper . b…" at bounding box center [760, 301] width 304 height 338
click at [662, 335] on div "helper . moveUp ( ) helper . build ( "upArrow" ) helper . moveUp ( ) helper . b…" at bounding box center [760, 301] width 304 height 338
click at [728, 437] on button "Run" at bounding box center [742, 446] width 87 height 33
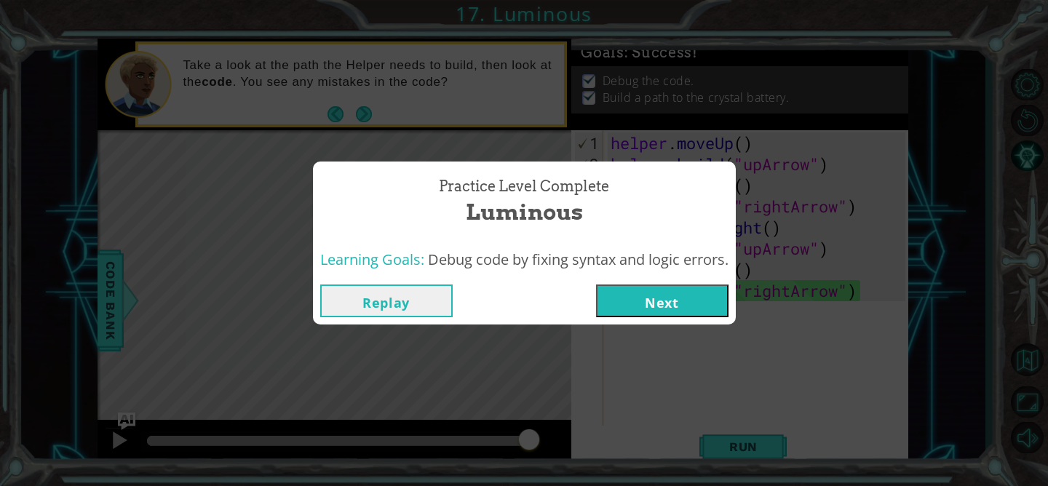
click at [631, 301] on button "Next" at bounding box center [662, 300] width 132 height 33
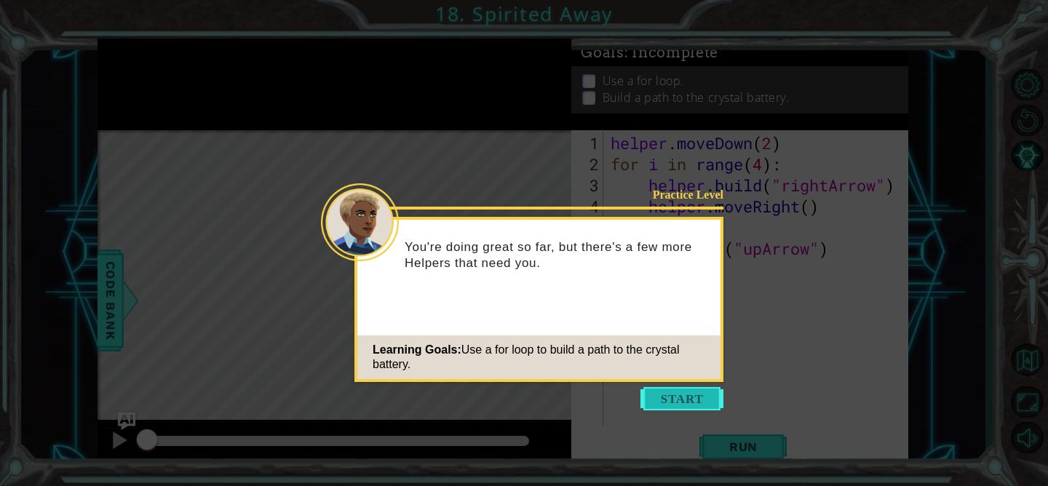
click at [688, 396] on button "Start" at bounding box center [681, 398] width 83 height 23
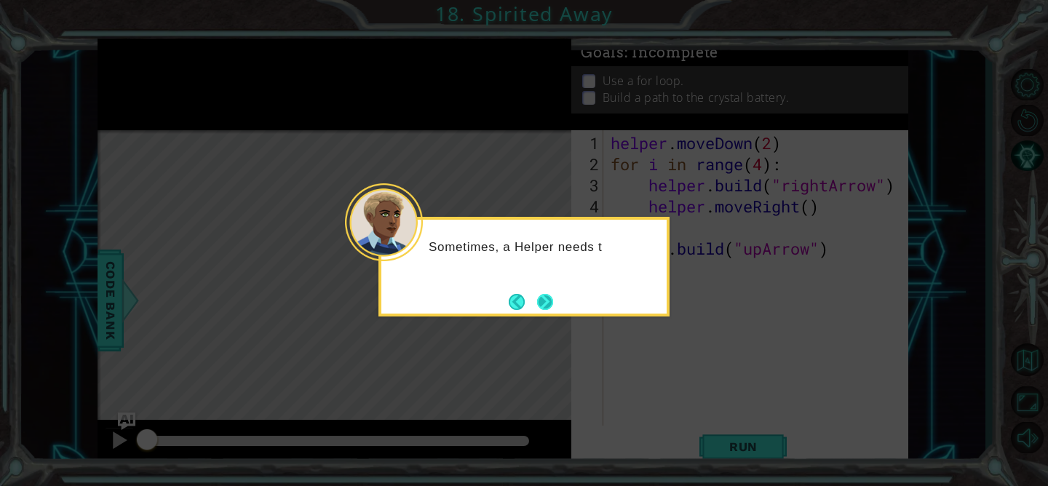
click at [546, 294] on button "Next" at bounding box center [545, 302] width 16 height 16
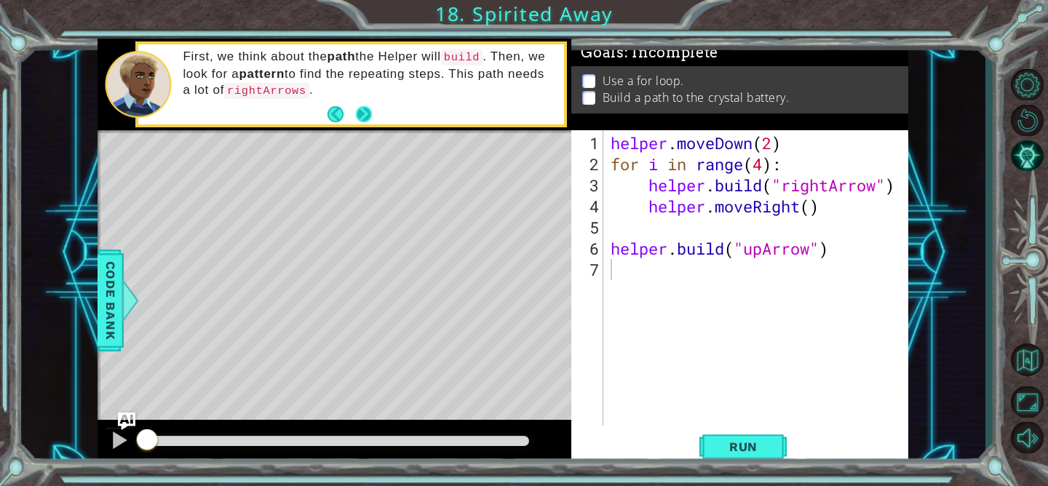
click at [362, 106] on button "Next" at bounding box center [364, 114] width 16 height 16
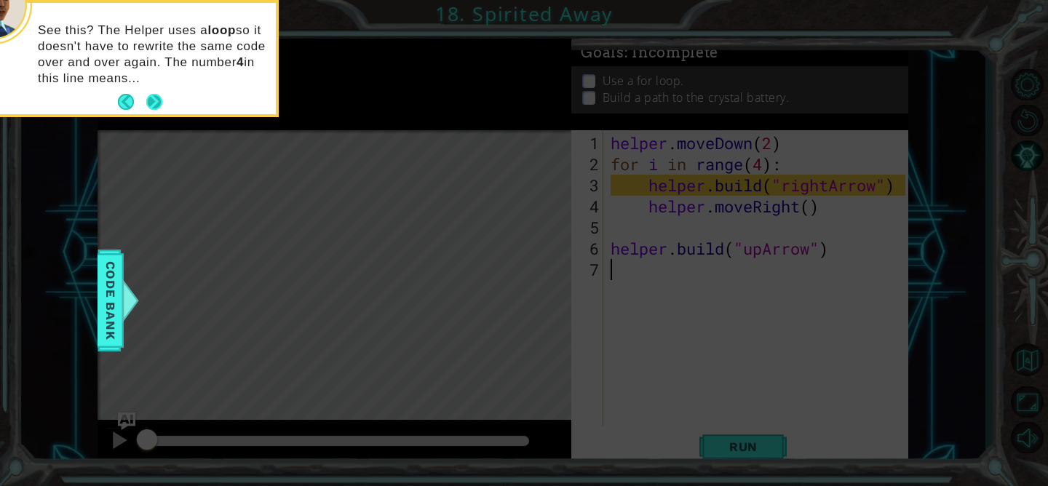
click at [158, 101] on button "Next" at bounding box center [154, 102] width 17 height 17
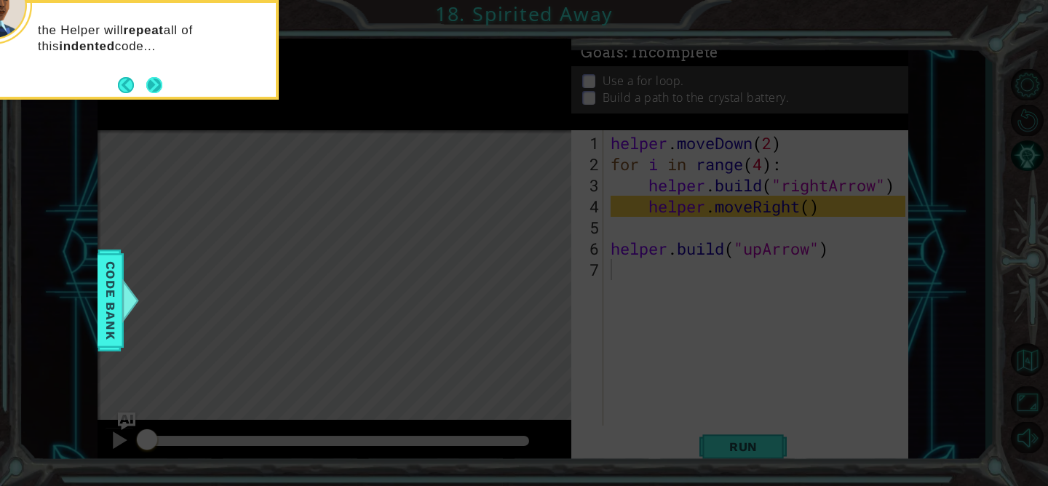
click at [154, 77] on button "Next" at bounding box center [154, 84] width 17 height 17
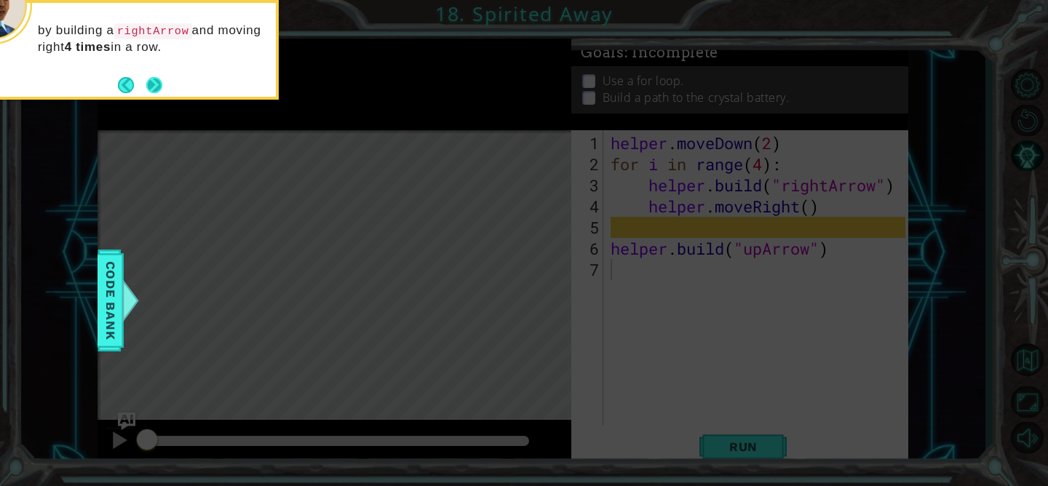
click at [154, 77] on button "Next" at bounding box center [154, 84] width 17 height 17
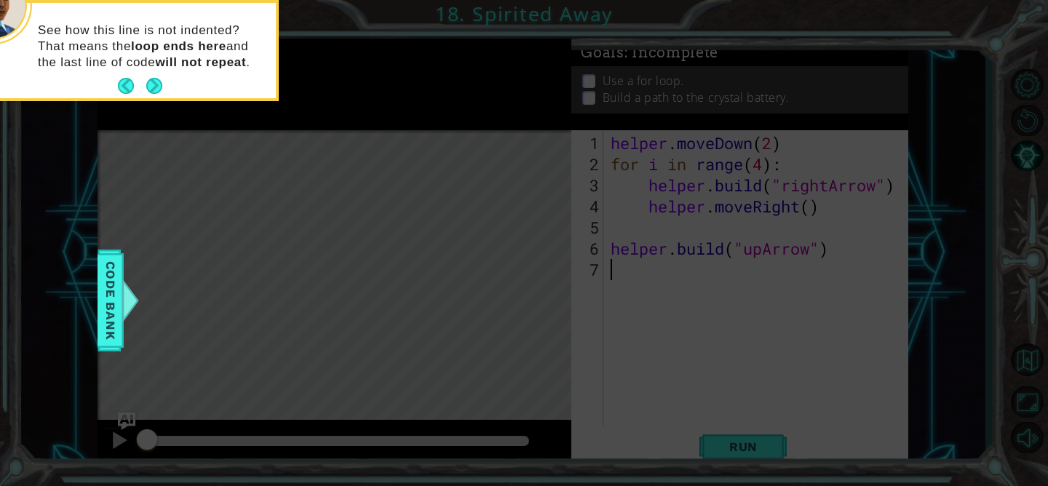
click at [154, 77] on button "Next" at bounding box center [155, 86] width 20 height 20
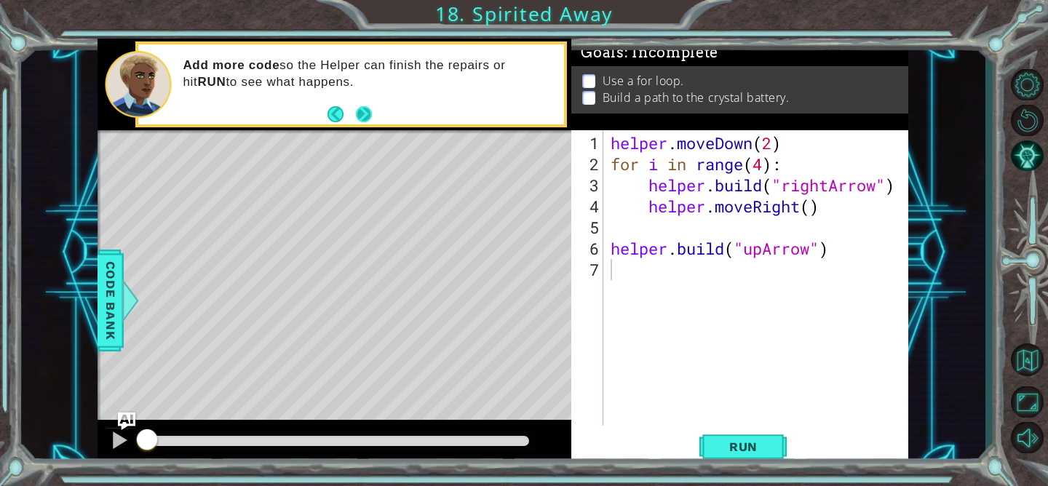
click at [365, 110] on button "Next" at bounding box center [363, 114] width 17 height 17
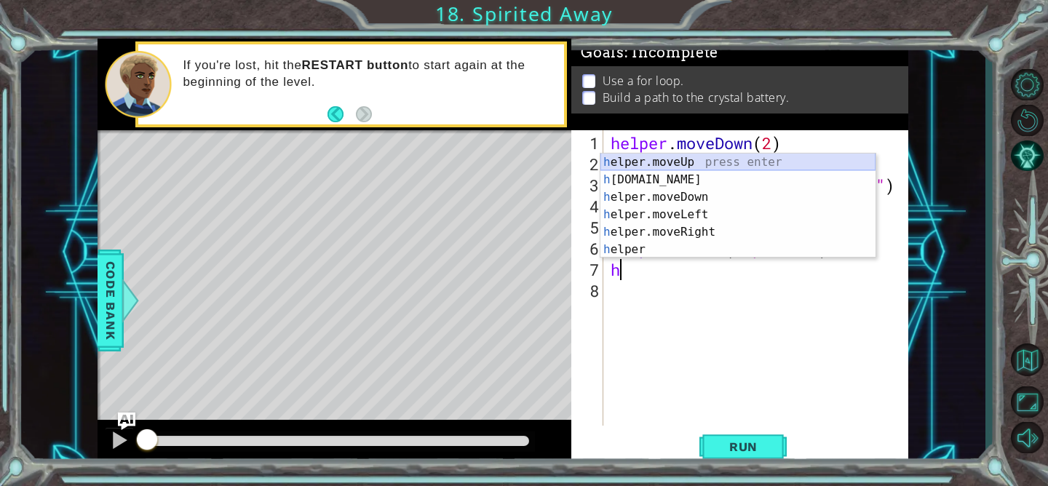
click at [631, 162] on div "h elper.moveUp press enter h [DOMAIN_NAME] press enter h elper.moveDown press e…" at bounding box center [737, 224] width 275 height 140
type textarea "helper.moveUp(1)"
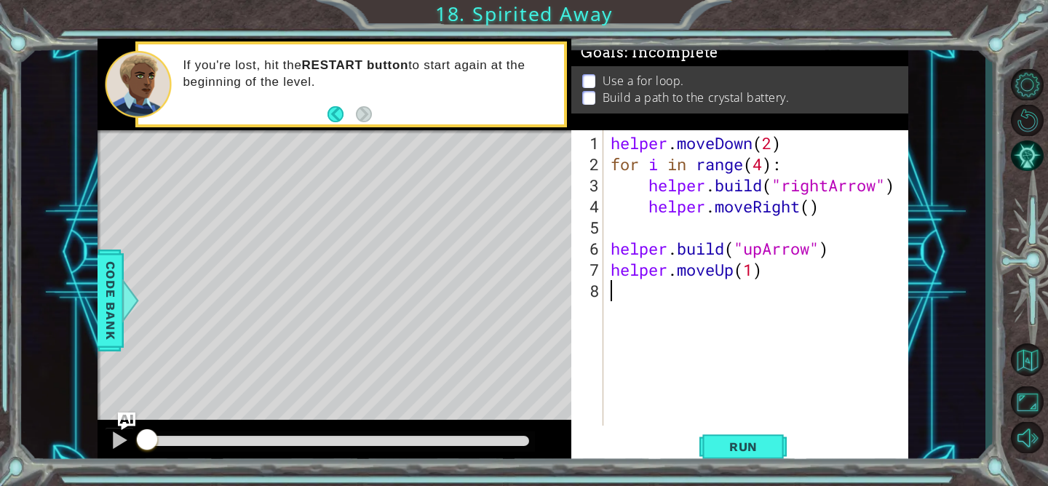
click at [682, 290] on div "helper . moveDown ( 2 ) for i in range ( 4 ) : helper . build ( "rightArrow" ) …" at bounding box center [760, 301] width 304 height 338
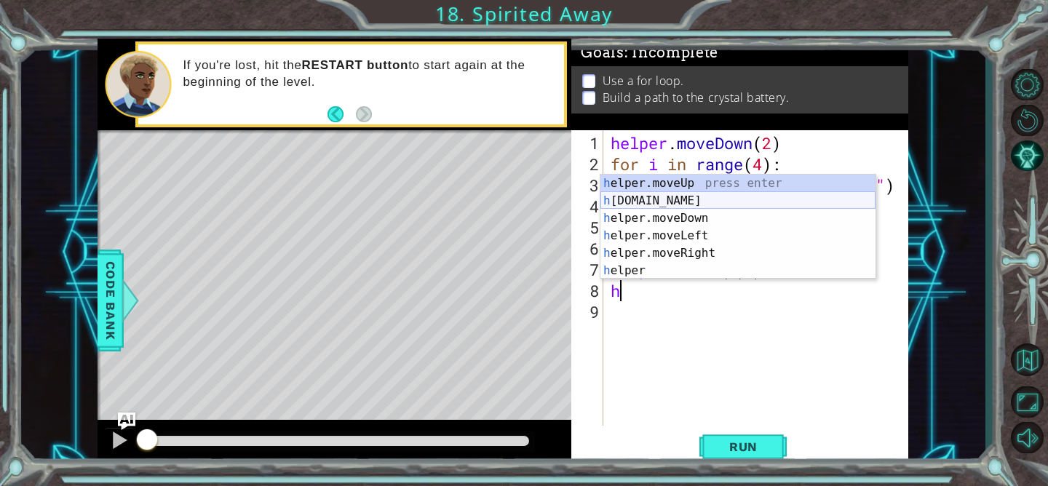
click at [677, 196] on div "h elper.moveUp press enter h [DOMAIN_NAME] press enter h elper.moveDown press e…" at bounding box center [737, 245] width 275 height 140
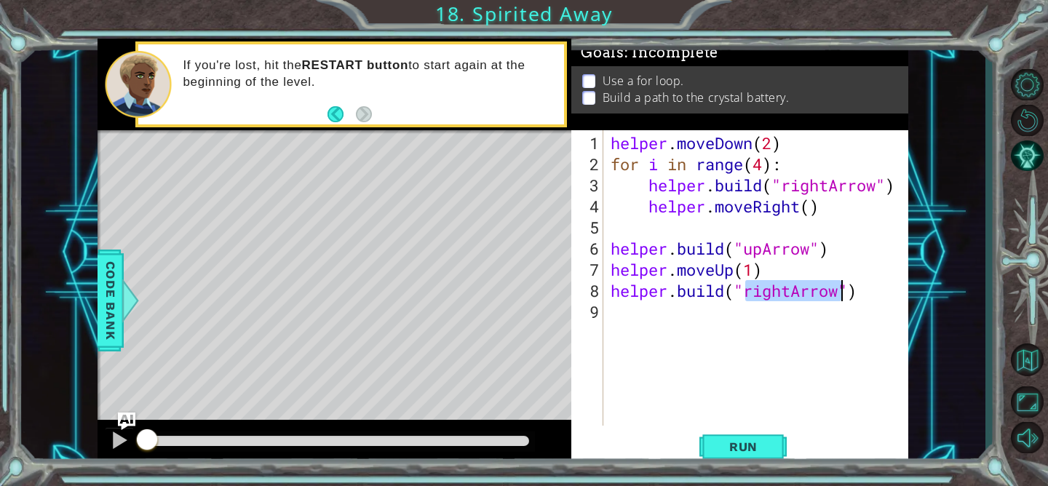
click at [781, 292] on div "helper . moveDown ( 2 ) for i in range ( 4 ) : helper . build ( "rightArrow" ) …" at bounding box center [760, 301] width 304 height 338
drag, startPoint x: 794, startPoint y: 290, endPoint x: 746, endPoint y: 289, distance: 48.8
click at [746, 289] on div "helper . moveDown ( 2 ) for i in range ( 4 ) : helper . build ( "rightArrow" ) …" at bounding box center [760, 301] width 304 height 338
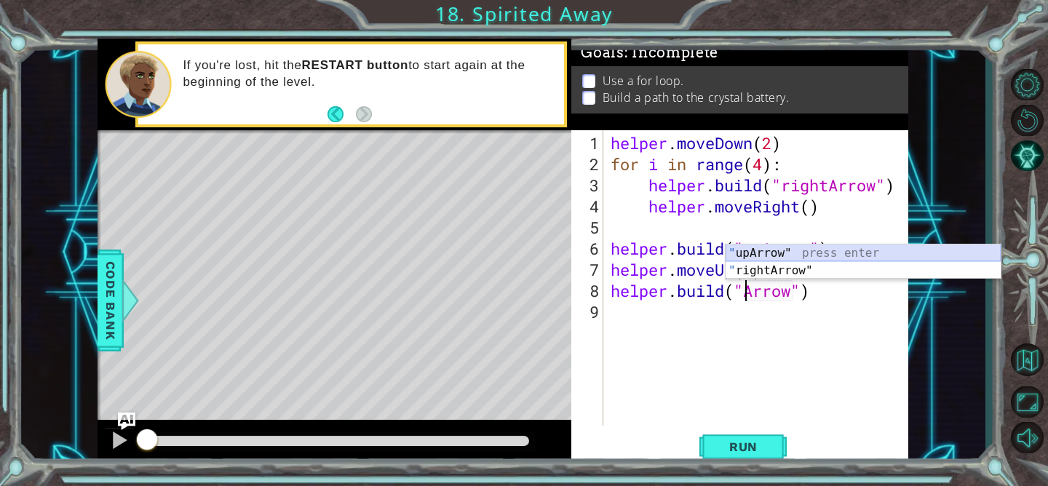
type textarea "[DOMAIN_NAME]("upArrow")"
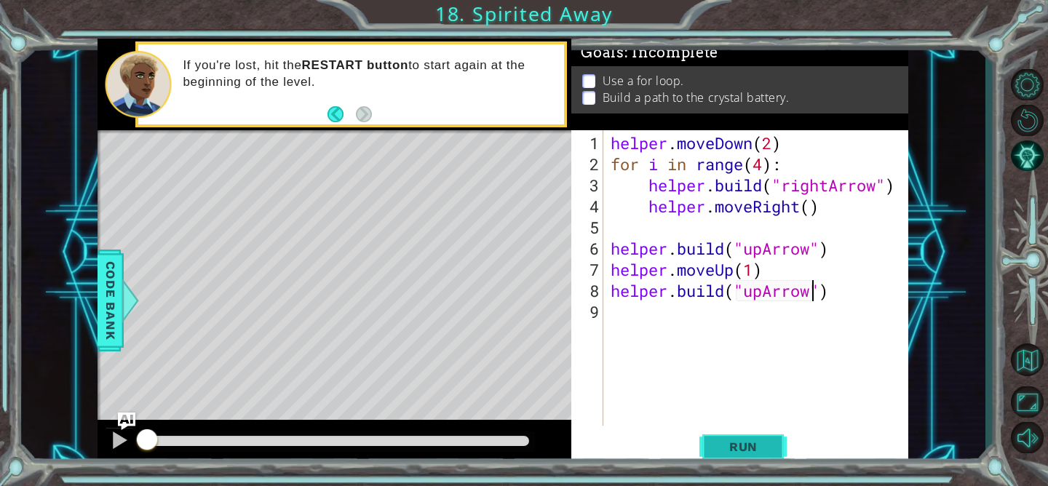
click at [728, 439] on button "Run" at bounding box center [742, 446] width 87 height 33
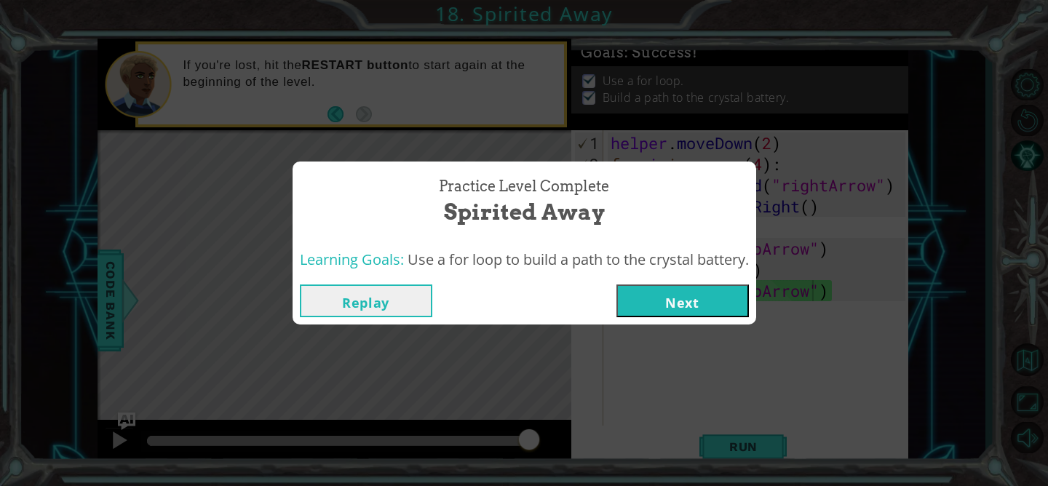
click at [676, 305] on button "Next" at bounding box center [682, 300] width 132 height 33
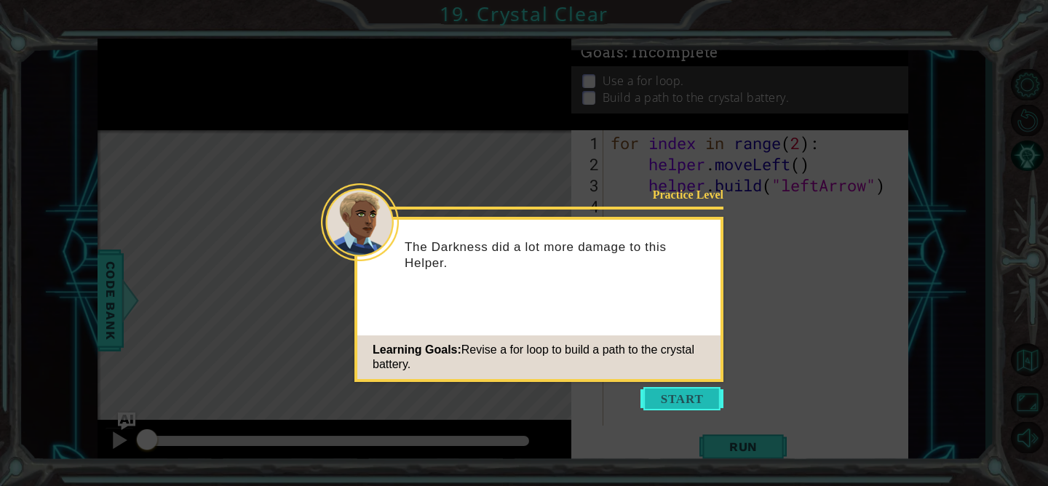
click at [666, 403] on button "Start" at bounding box center [681, 398] width 83 height 23
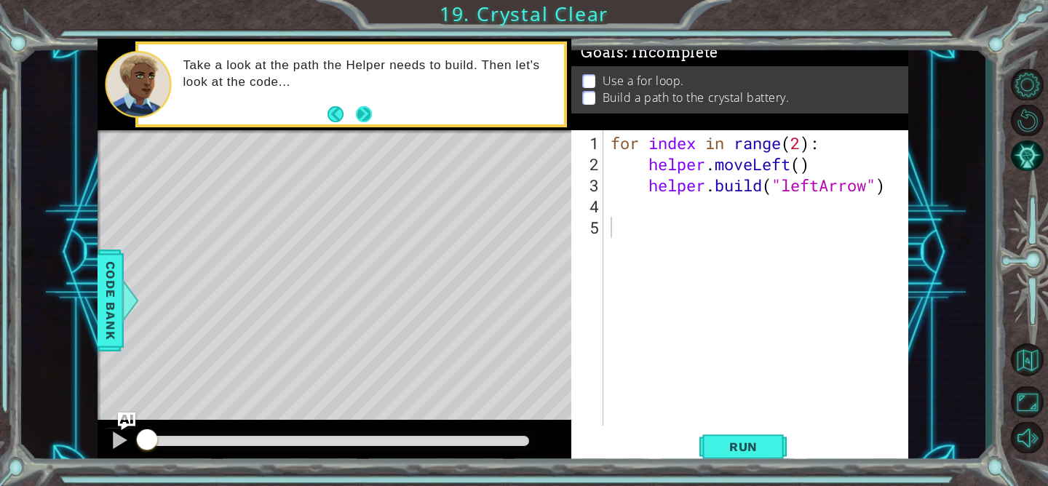
click at [368, 113] on button "Next" at bounding box center [363, 114] width 17 height 17
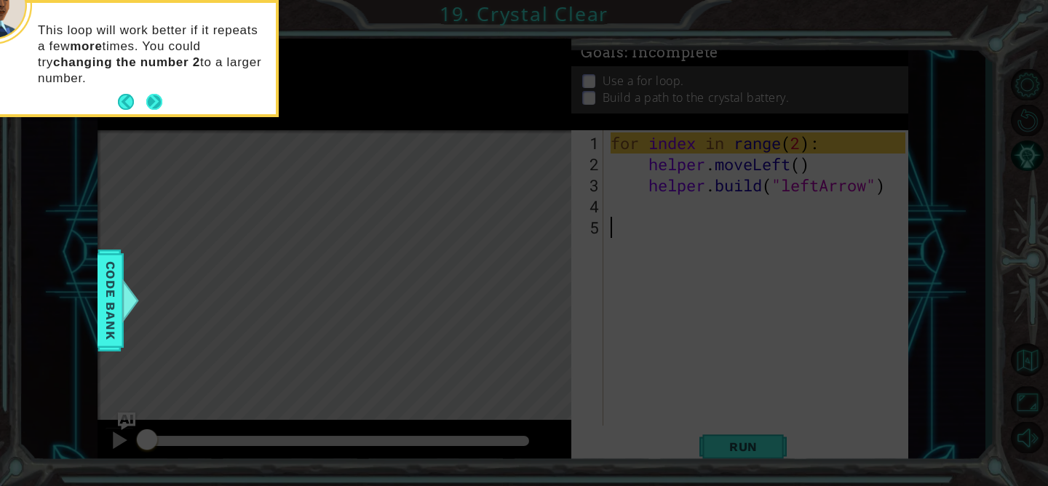
click at [151, 98] on button "Next" at bounding box center [154, 101] width 23 height 23
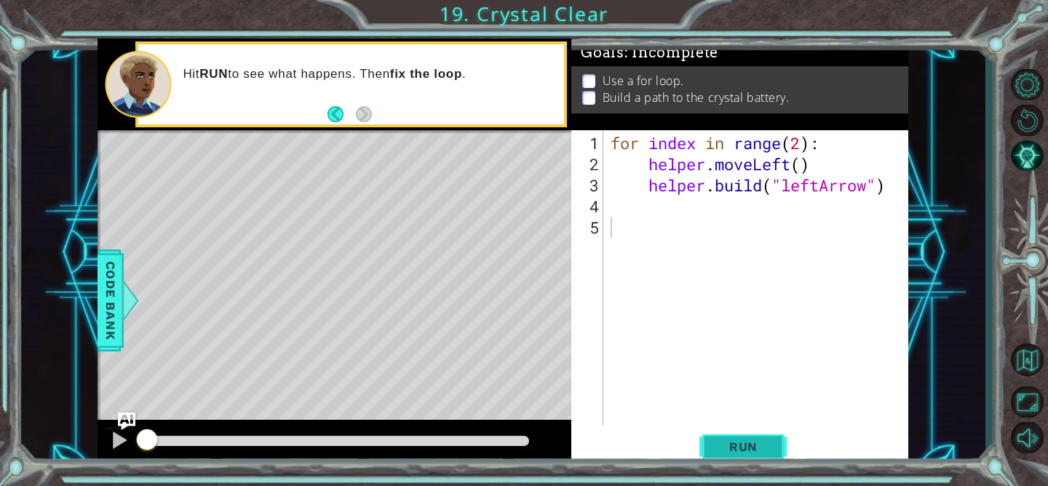
click at [722, 442] on span "Run" at bounding box center [742, 446] width 57 height 15
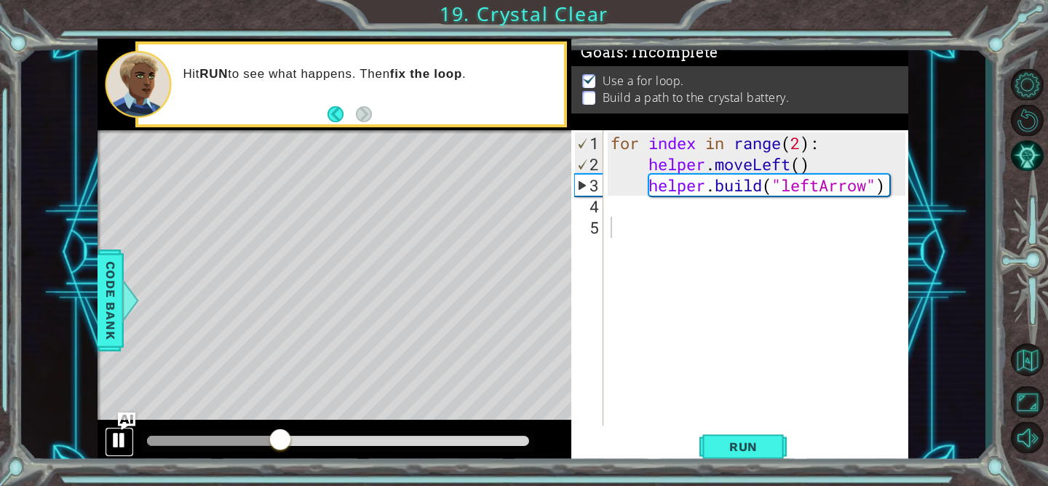
click at [120, 437] on div at bounding box center [119, 440] width 19 height 19
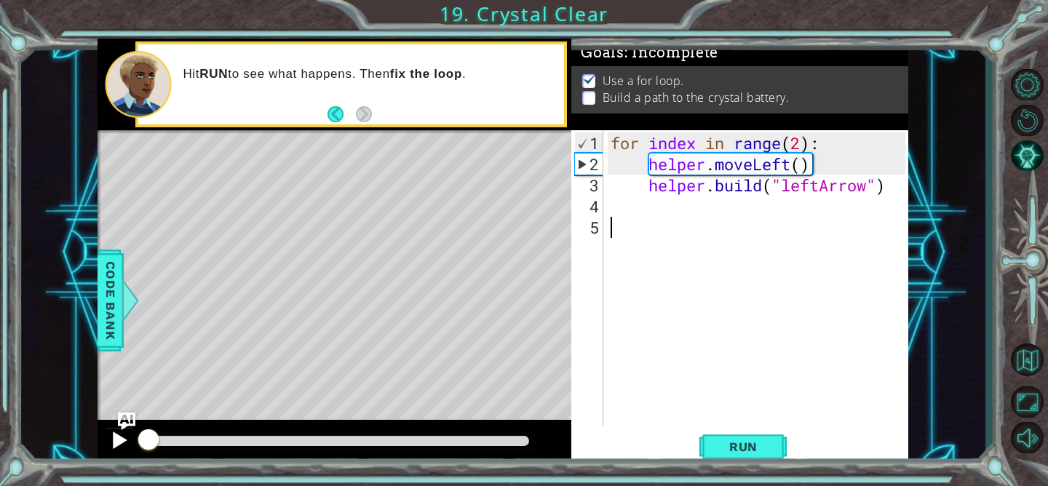
drag, startPoint x: 287, startPoint y: 435, endPoint x: 124, endPoint y: 435, distance: 163.0
click at [124, 435] on div at bounding box center [334, 443] width 474 height 47
click at [802, 146] on div "for index in range ( 2 ) : helper . moveLeft ( ) helper . build ( "leftArrow" )" at bounding box center [760, 301] width 304 height 338
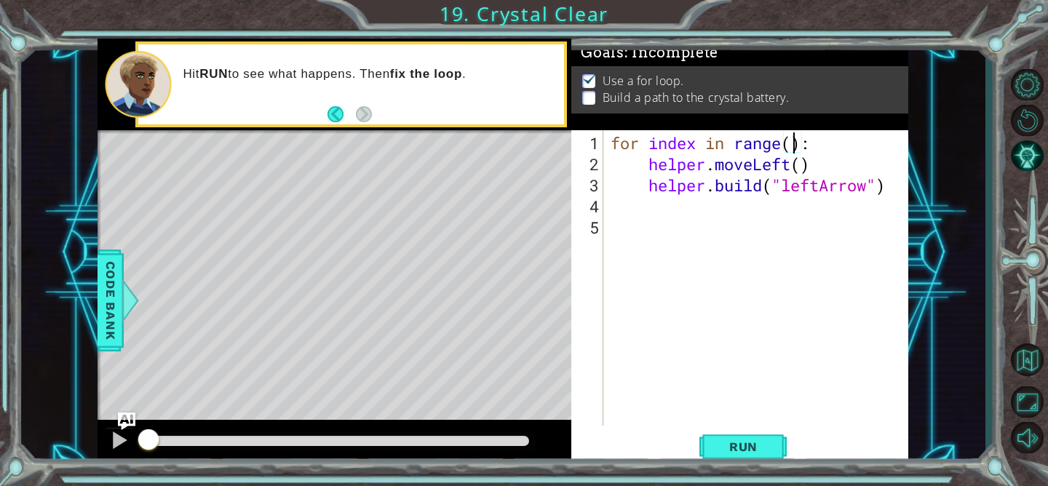
scroll to position [0, 8]
type textarea "for index in range(4):"
click at [728, 445] on span "Run" at bounding box center [742, 446] width 57 height 15
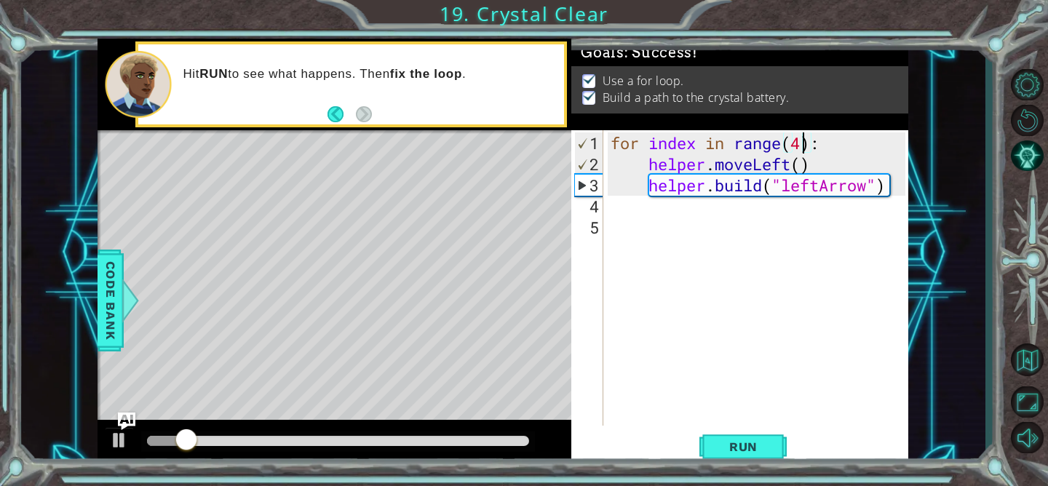
click at [688, 239] on div "for index in range ( 4 ) : helper . moveLeft ( ) helper . build ( "leftArrow" )" at bounding box center [760, 301] width 304 height 338
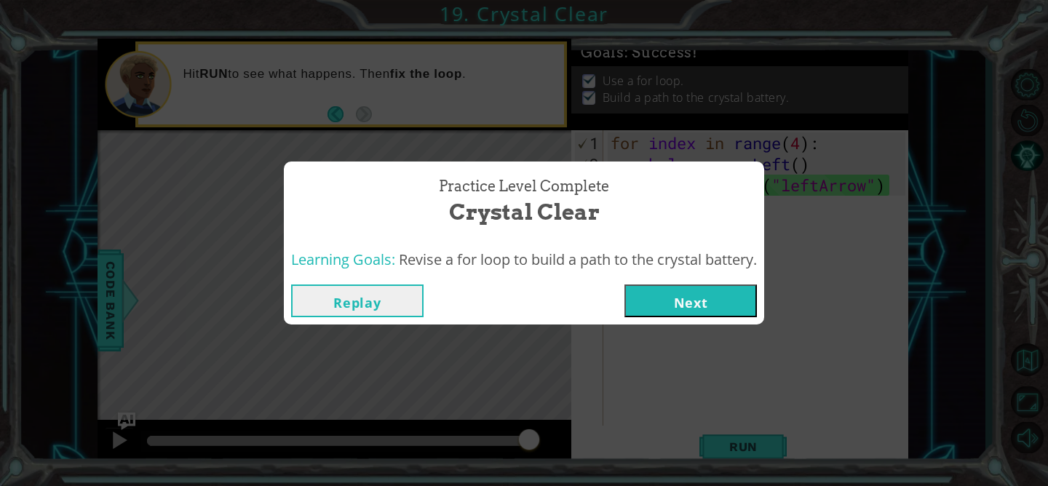
click at [672, 298] on button "Next" at bounding box center [690, 300] width 132 height 33
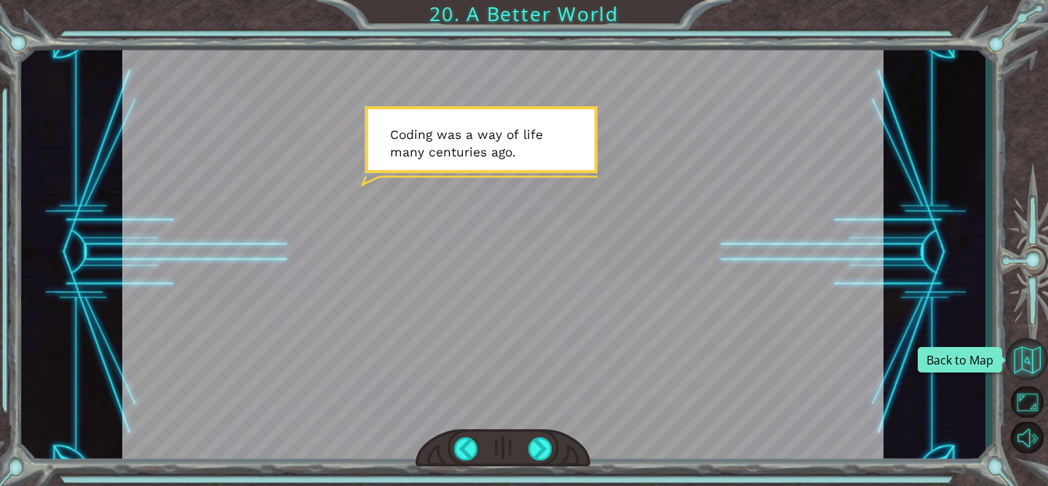
click at [1024, 346] on button "Back to Map" at bounding box center [1026, 359] width 42 height 42
